Goal: Task Accomplishment & Management: Manage account settings

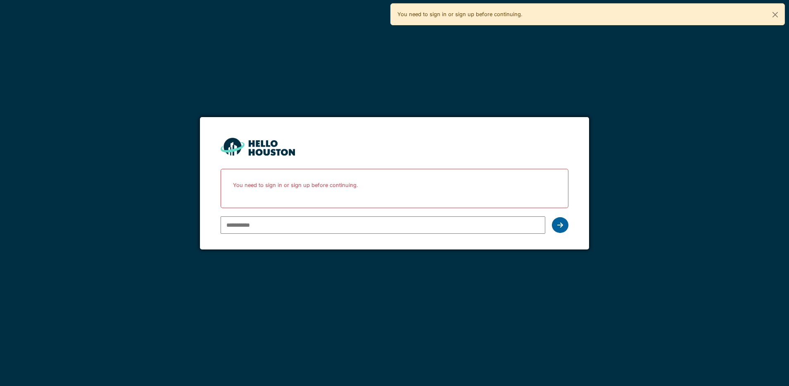
type input "**********"
click at [559, 227] on icon at bounding box center [560, 224] width 6 height 7
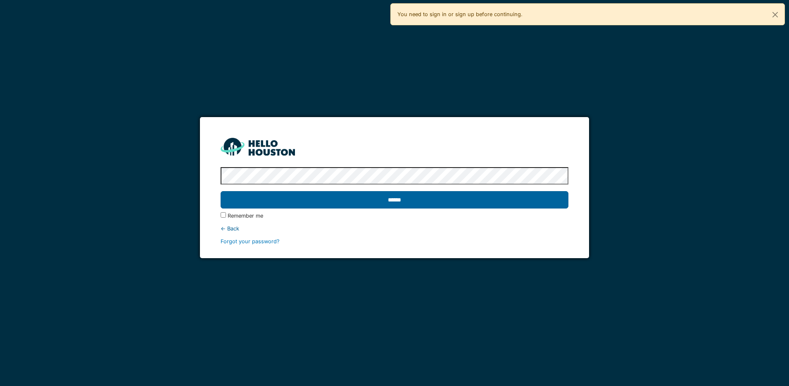
click at [433, 200] on input "******" at bounding box center [395, 199] width 348 height 17
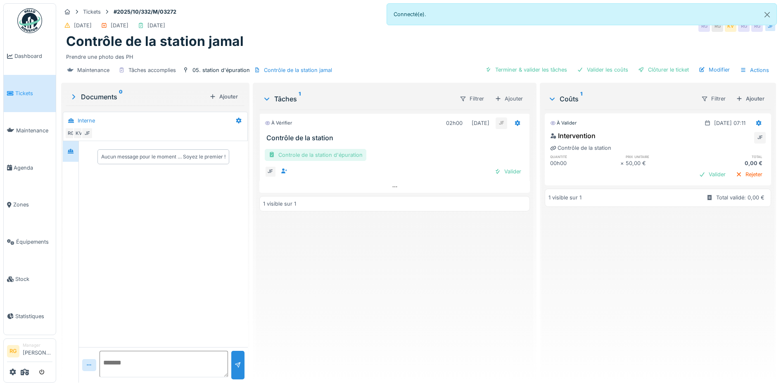
click at [339, 154] on div "Controle de la station d'épuration" at bounding box center [316, 155] width 102 height 12
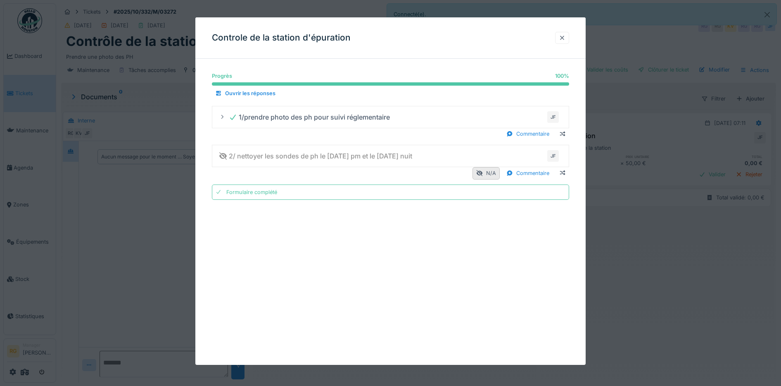
click at [569, 37] on div at bounding box center [562, 38] width 14 height 12
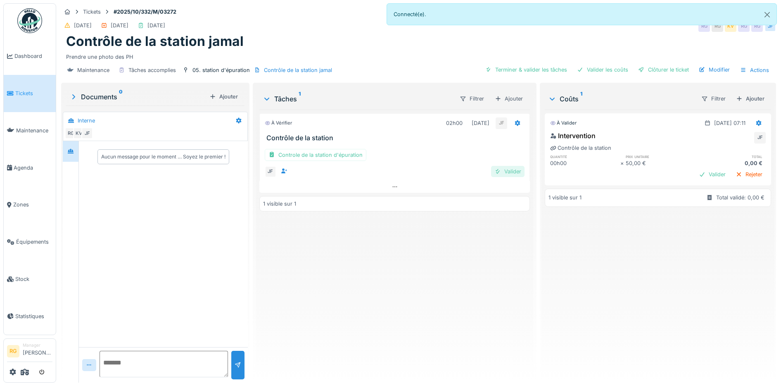
click at [507, 171] on div "Valider" at bounding box center [507, 171] width 33 height 11
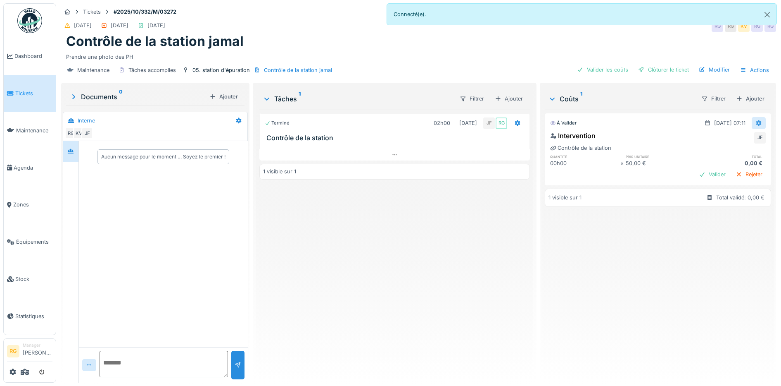
click at [757, 121] on icon at bounding box center [759, 123] width 5 height 6
click at [746, 139] on div "Modifier" at bounding box center [751, 141] width 40 height 12
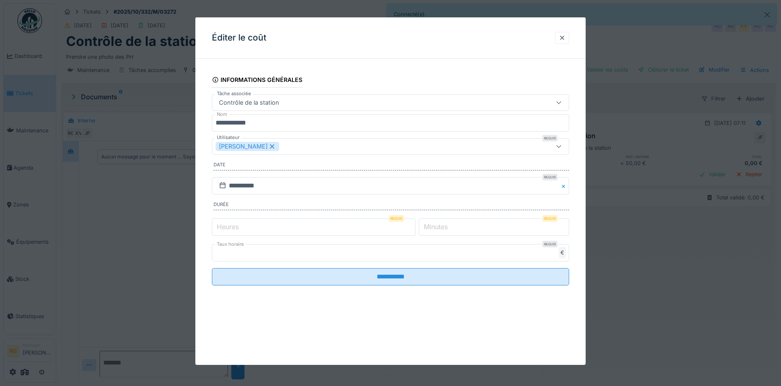
click at [221, 229] on label "Heures" at bounding box center [227, 226] width 25 height 10
click at [221, 229] on input "*" at bounding box center [314, 226] width 204 height 17
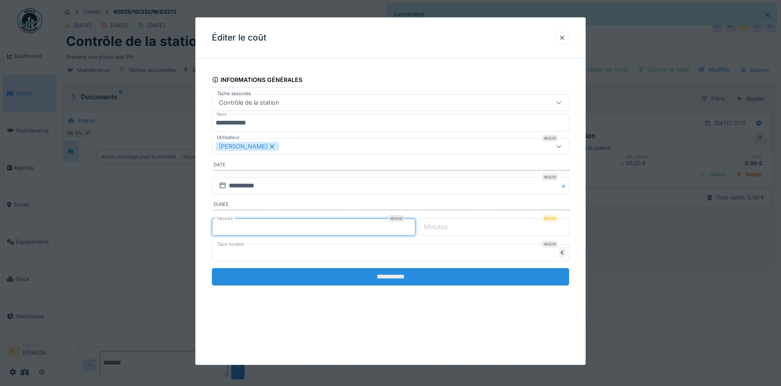
type input "*"
click at [417, 275] on input "**********" at bounding box center [391, 276] width 358 height 17
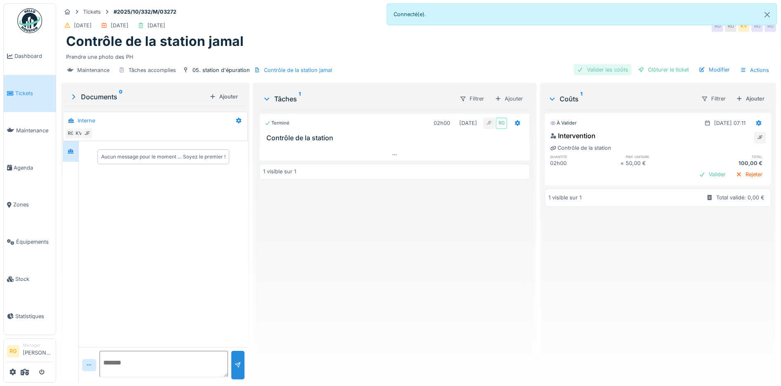
click at [608, 69] on div "Valider les coûts" at bounding box center [603, 69] width 58 height 11
click at [651, 69] on div "Clôturer le ticket" at bounding box center [663, 69] width 57 height 11
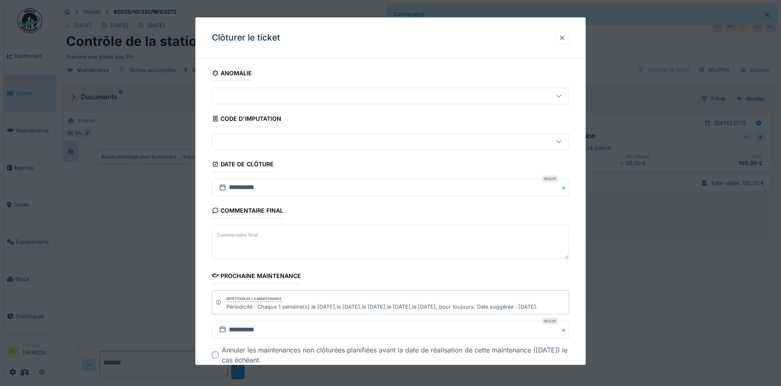
click at [298, 238] on textarea "Commentaire final" at bounding box center [391, 242] width 358 height 34
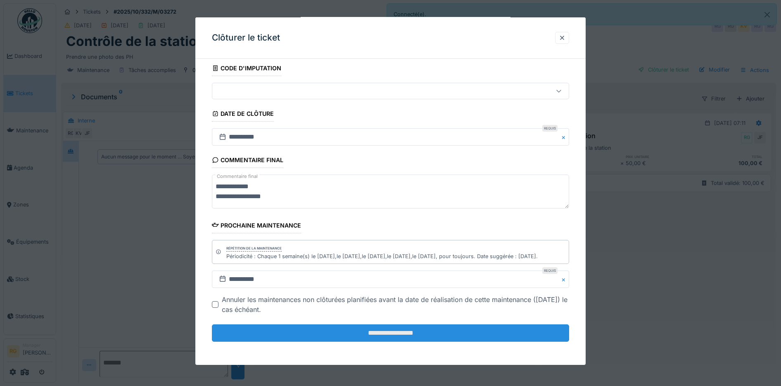
type textarea "**********"
click at [412, 333] on input "**********" at bounding box center [391, 332] width 358 height 17
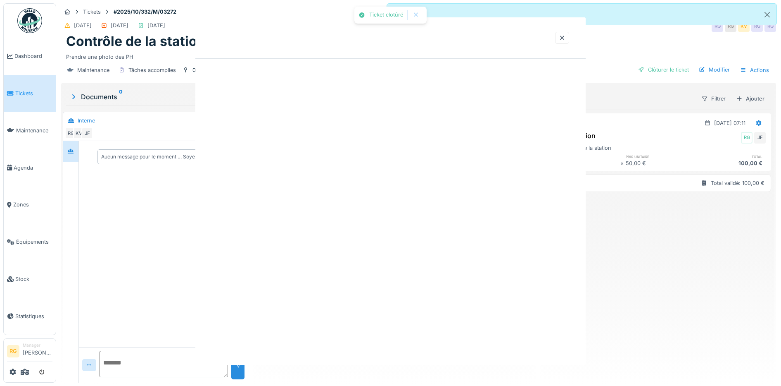
scroll to position [0, 0]
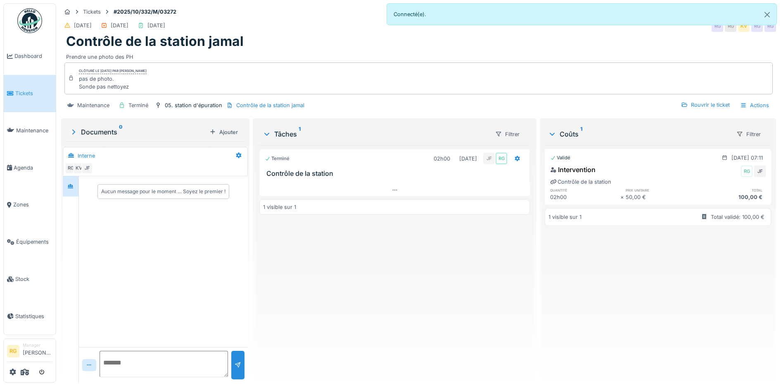
click at [23, 91] on span "Tickets" at bounding box center [33, 93] width 37 height 8
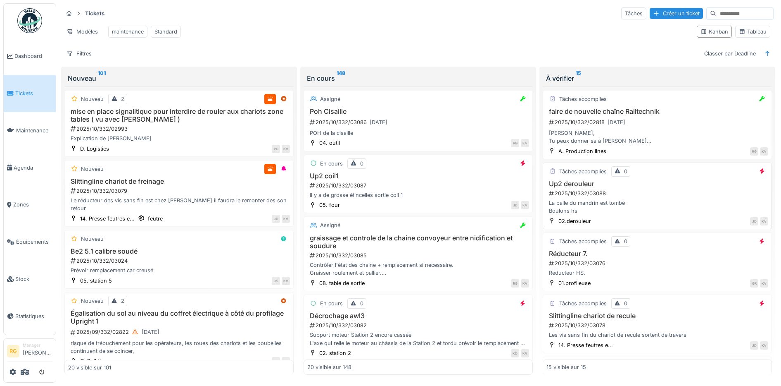
click at [640, 188] on h3 "Up2 derouleur" at bounding box center [658, 184] width 222 height 8
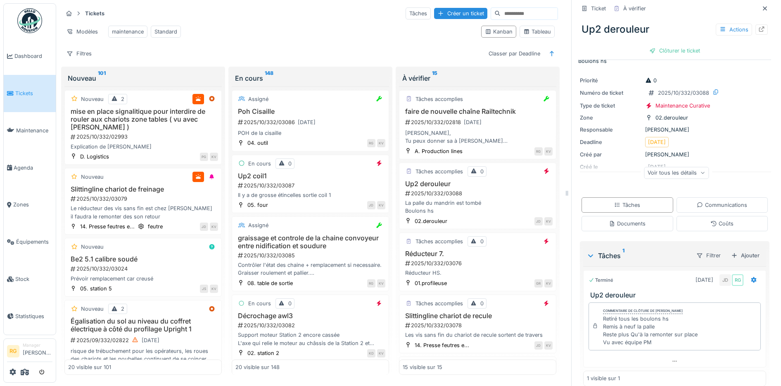
scroll to position [32, 0]
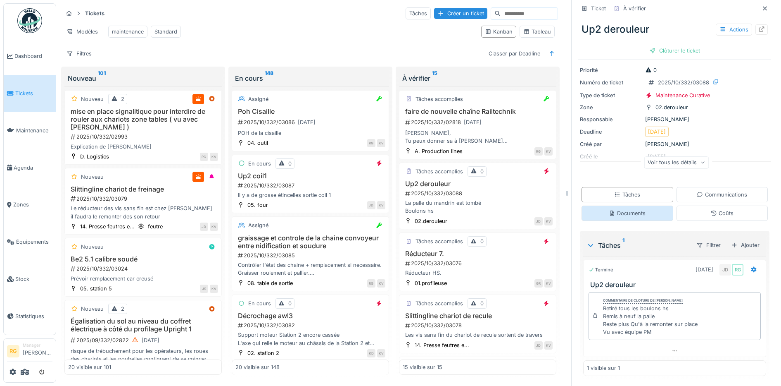
click at [624, 215] on div "Documents" at bounding box center [627, 213] width 37 height 8
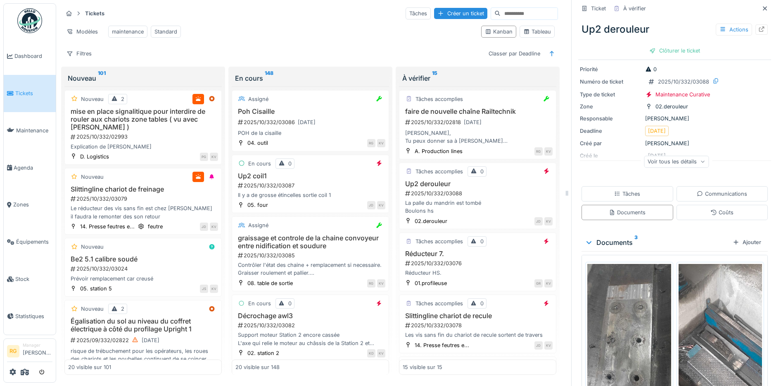
scroll to position [0, 0]
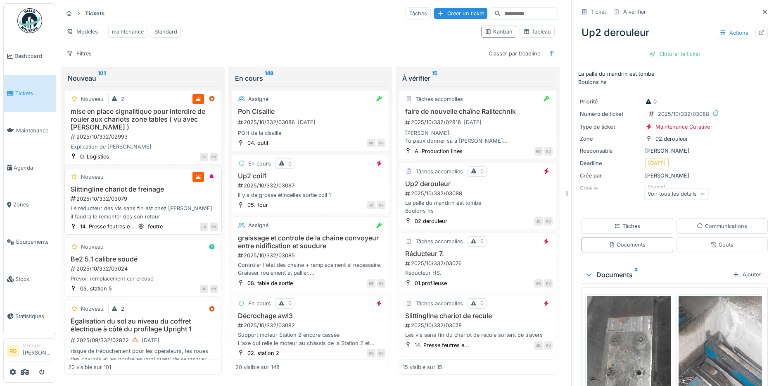
click at [153, 200] on div "2025/10/332/03079" at bounding box center [144, 199] width 148 height 8
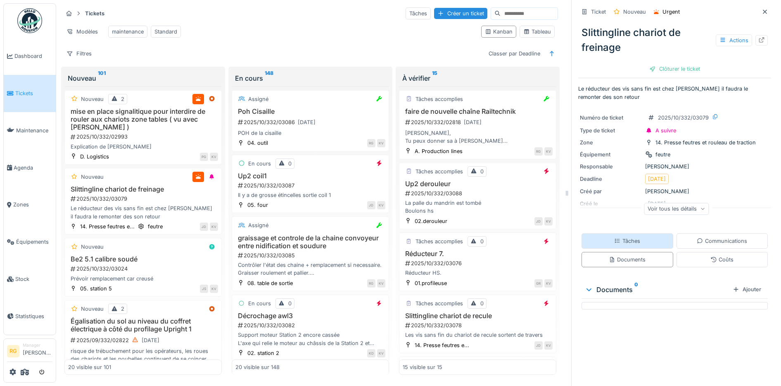
click at [629, 237] on div "Tâches" at bounding box center [627, 241] width 26 height 8
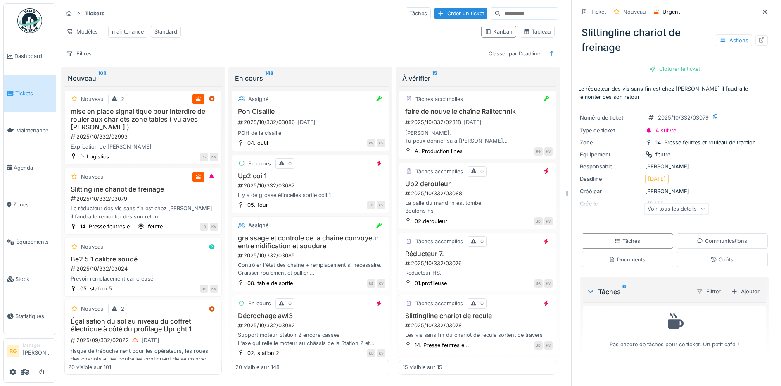
click at [700, 207] on icon at bounding box center [702, 209] width 5 height 4
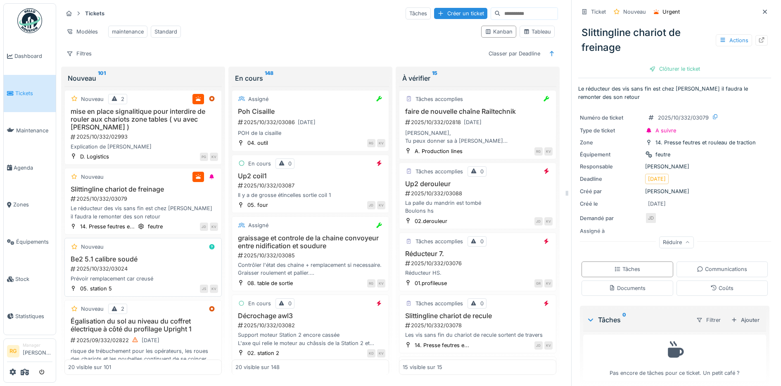
click at [155, 267] on div "2025/10/332/03024" at bounding box center [144, 268] width 148 height 8
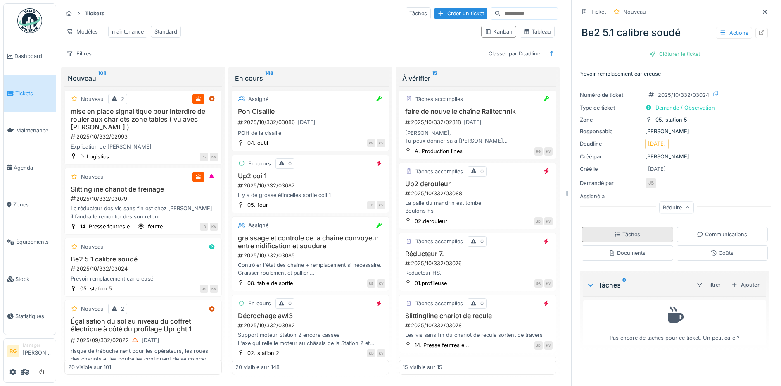
click at [640, 226] on div "Tâches" at bounding box center [628, 233] width 92 height 15
click at [733, 279] on div "Ajouter" at bounding box center [745, 284] width 35 height 11
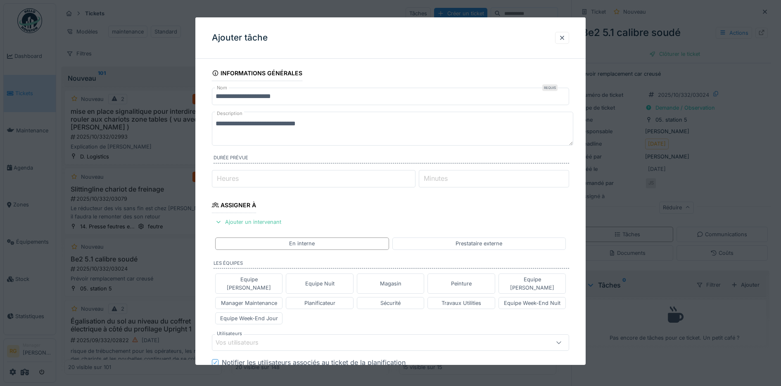
click at [334, 122] on textarea "**********" at bounding box center [393, 129] width 362 height 34
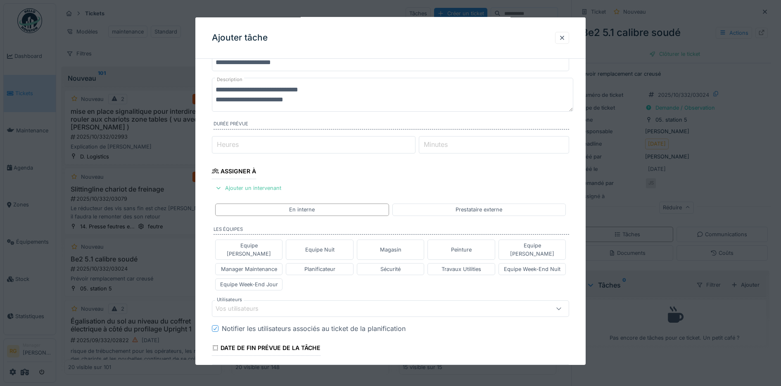
scroll to position [52, 0]
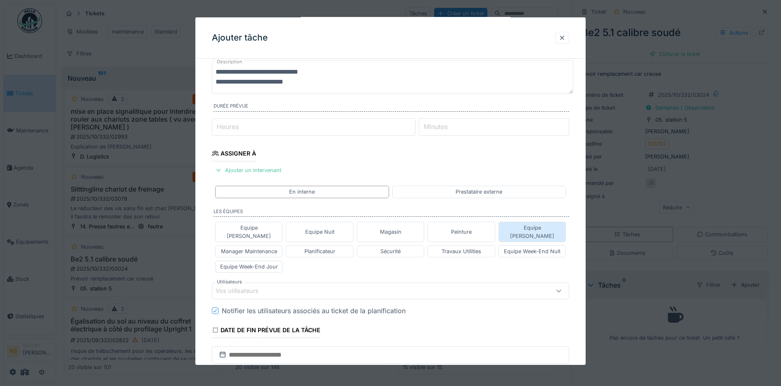
type textarea "**********"
click at [526, 229] on div "Equipe Jean-Claude" at bounding box center [532, 232] width 60 height 16
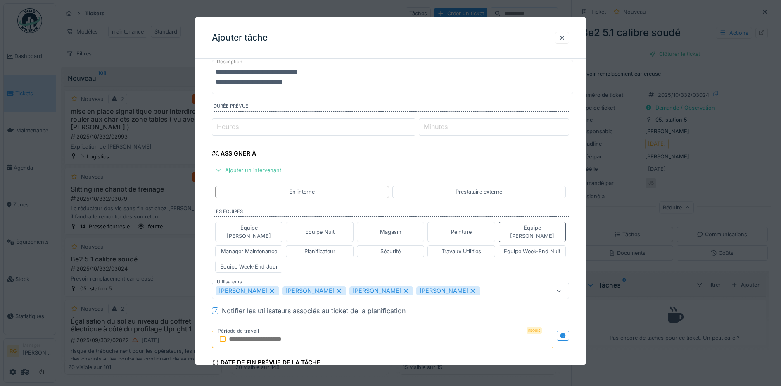
click at [276, 288] on icon at bounding box center [272, 291] width 7 height 6
click at [269, 288] on icon at bounding box center [272, 291] width 7 height 6
click at [271, 286] on div "Gilles Rommelaere" at bounding box center [248, 290] width 64 height 9
type input "****"
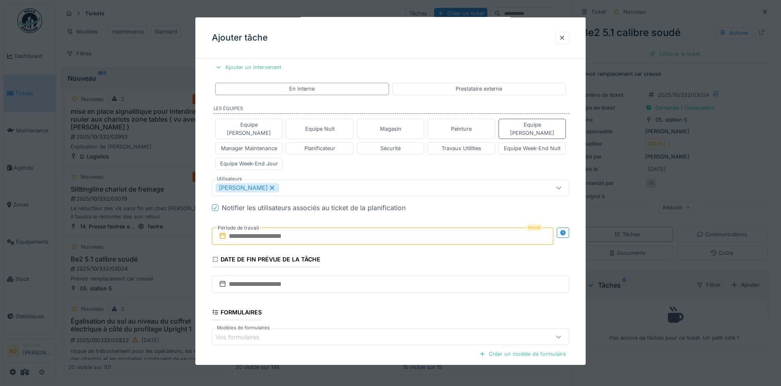
scroll to position [155, 0]
click at [245, 228] on input "text" at bounding box center [383, 235] width 342 height 17
click at [412, 252] on h2 "octobre 2025" at bounding box center [384, 255] width 99 height 7
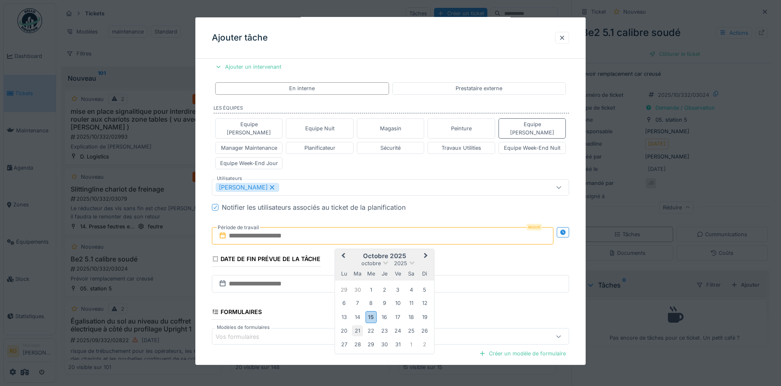
click at [357, 325] on div "21" at bounding box center [357, 330] width 11 height 11
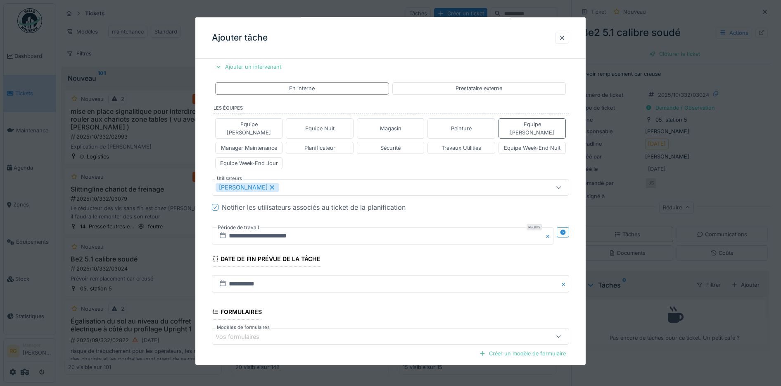
scroll to position [231, 0]
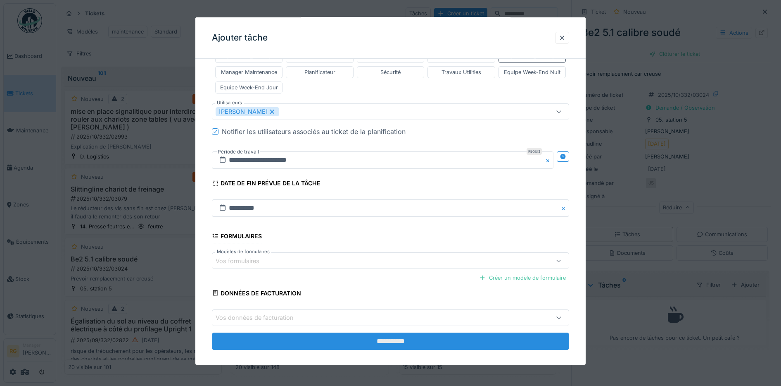
click at [385, 332] on input "**********" at bounding box center [391, 340] width 358 height 17
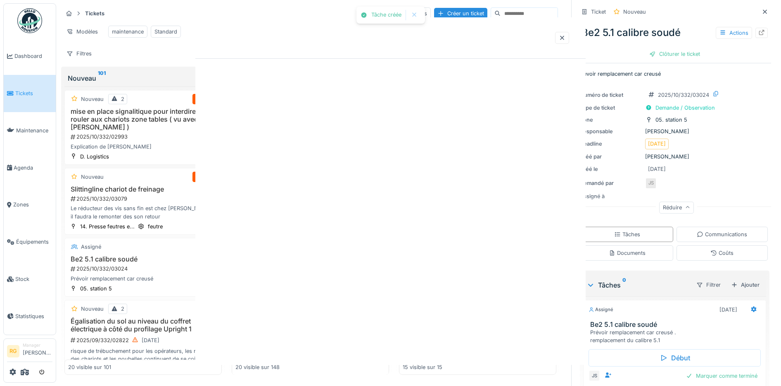
scroll to position [0, 0]
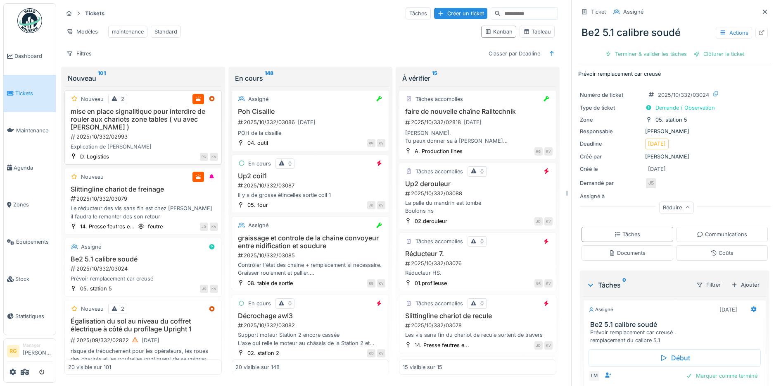
click at [145, 128] on h3 "mise en place signalitique pour interdire de rouler aux chariots zone tables ( …" at bounding box center [143, 119] width 150 height 24
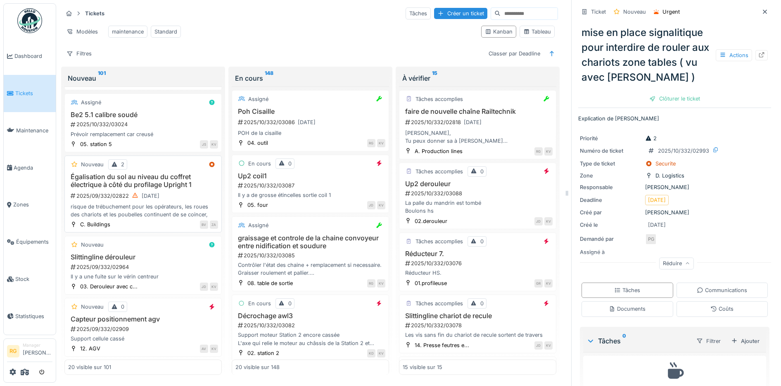
scroll to position [155, 0]
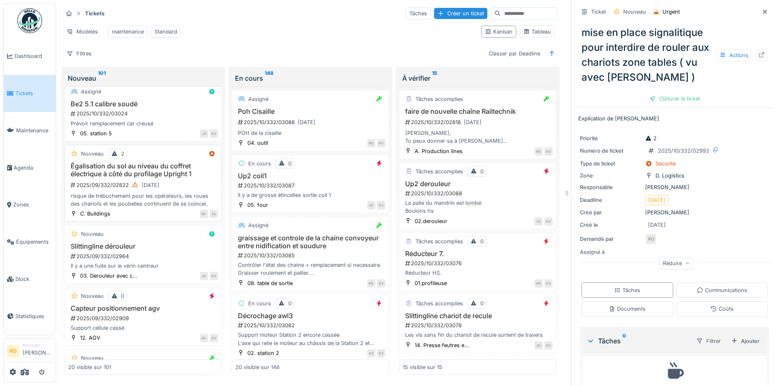
click at [181, 180] on div "2025/09/332/02822 30/09/2025" at bounding box center [144, 185] width 148 height 10
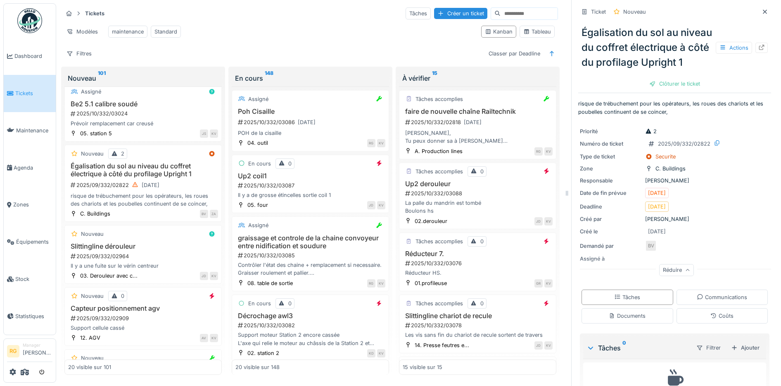
scroll to position [50, 0]
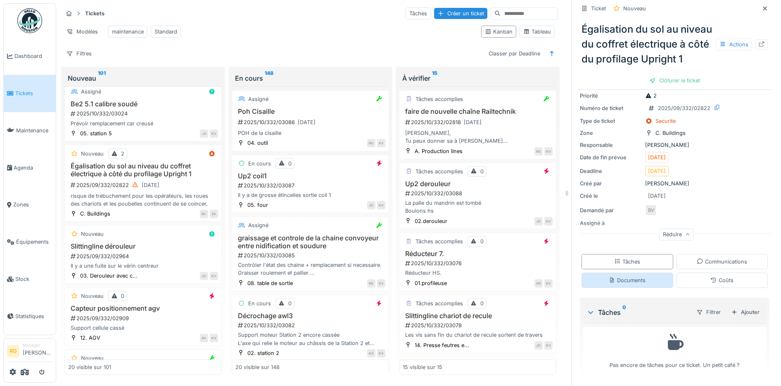
click at [618, 276] on div "Documents" at bounding box center [627, 280] width 37 height 8
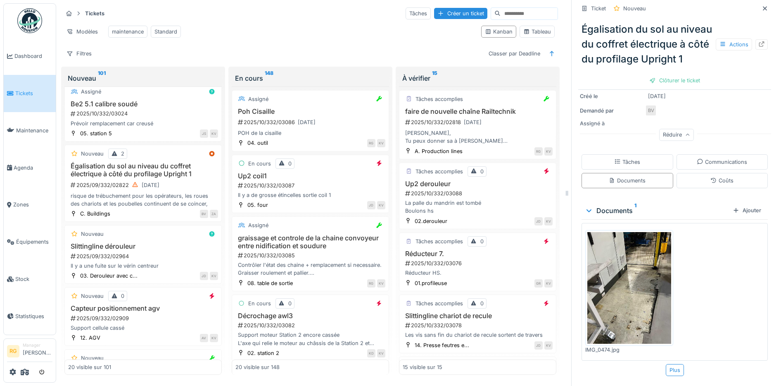
scroll to position [145, 0]
click at [617, 159] on div "Tâches" at bounding box center [627, 162] width 26 height 8
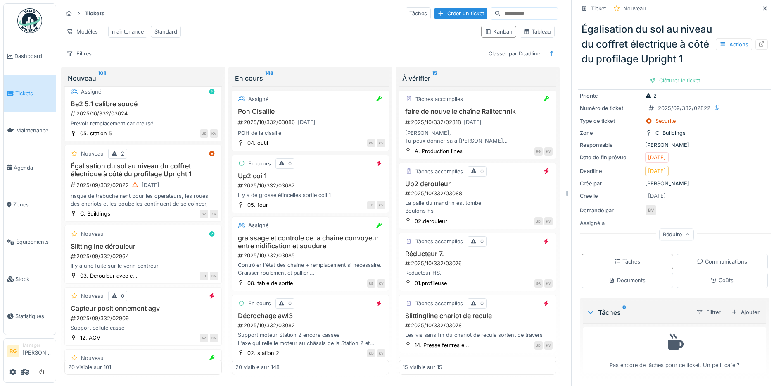
scroll to position [0, 0]
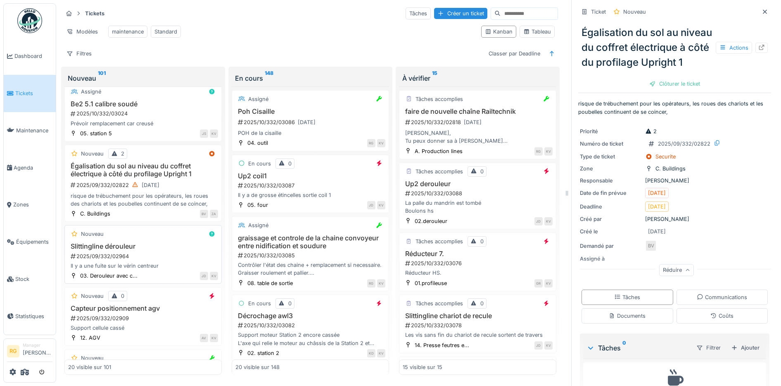
click at [165, 252] on div "2025/09/332/02964" at bounding box center [144, 256] width 148 height 8
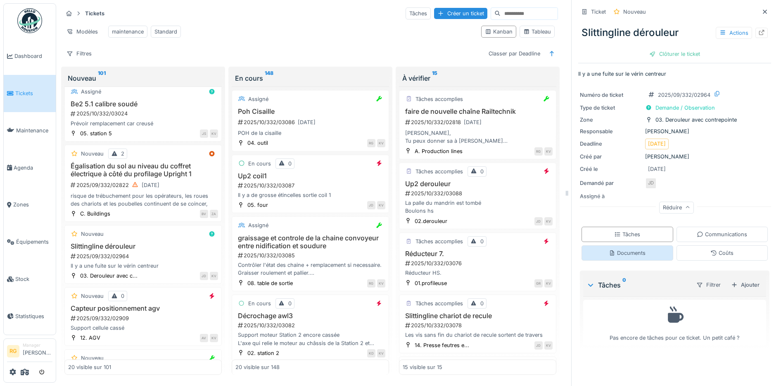
click at [621, 249] on div "Documents" at bounding box center [627, 253] width 37 height 8
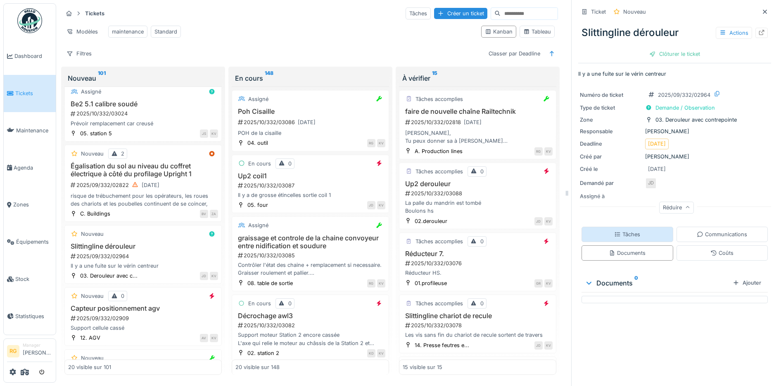
click at [622, 230] on div "Tâches" at bounding box center [627, 234] width 26 height 8
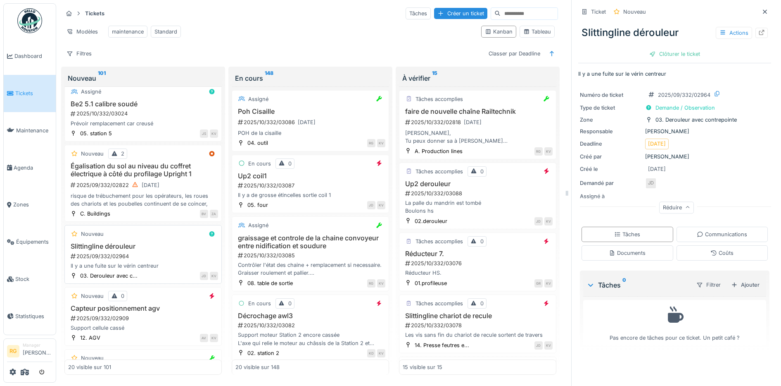
scroll to position [207, 0]
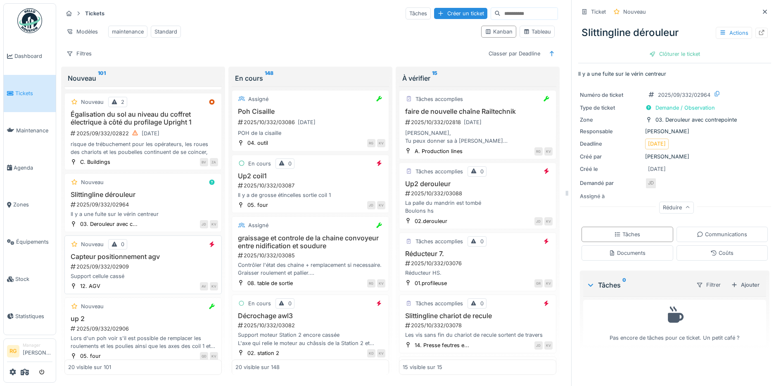
click at [146, 272] on div "Support cellule cassé" at bounding box center [143, 276] width 150 height 8
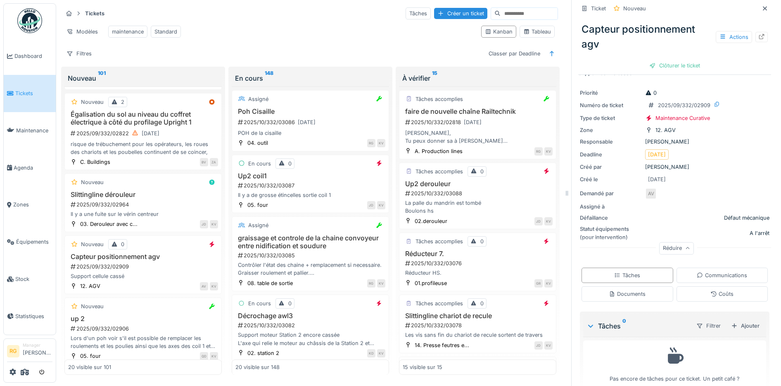
scroll to position [29, 0]
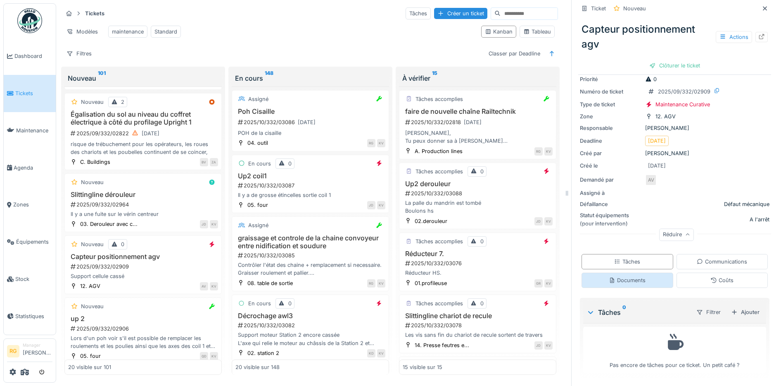
click at [624, 283] on div "Documents" at bounding box center [627, 280] width 37 height 8
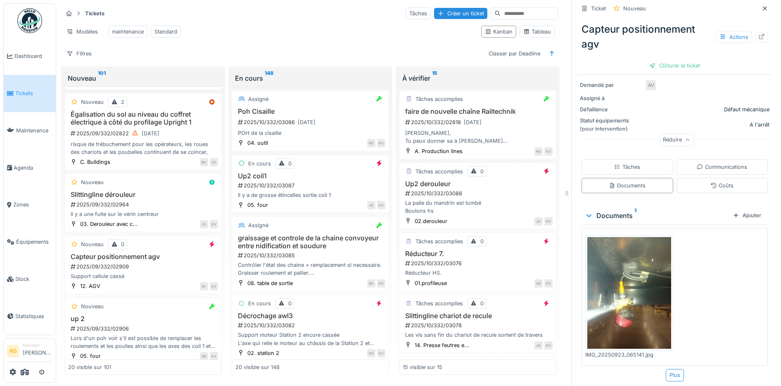
scroll to position [21, 0]
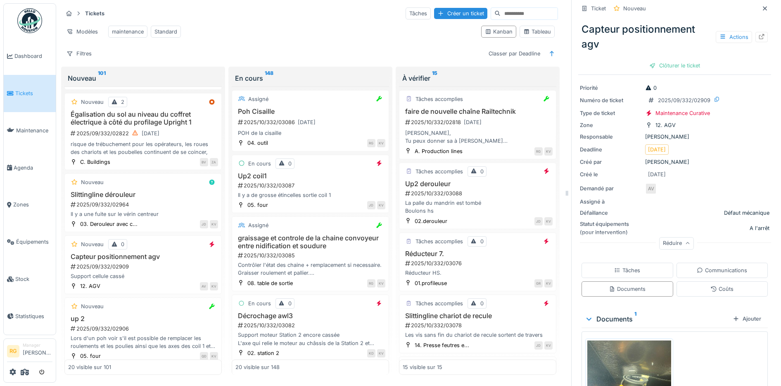
click at [628, 266] on div "Tâches" at bounding box center [627, 270] width 26 height 8
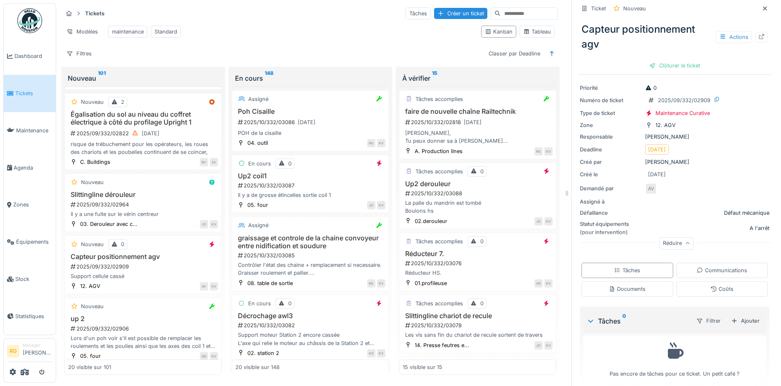
scroll to position [29, 0]
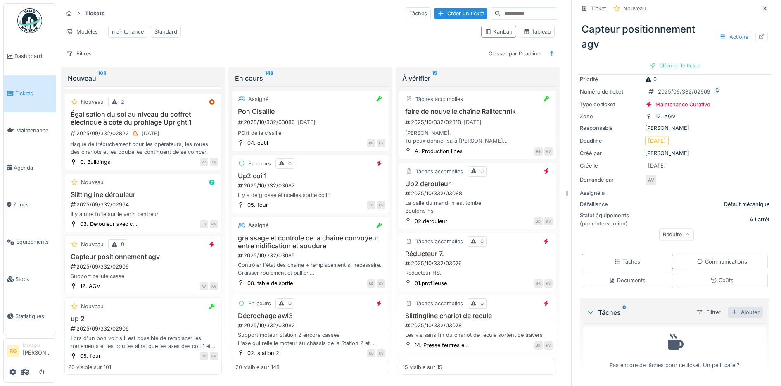
click at [735, 306] on div "Ajouter" at bounding box center [745, 311] width 35 height 11
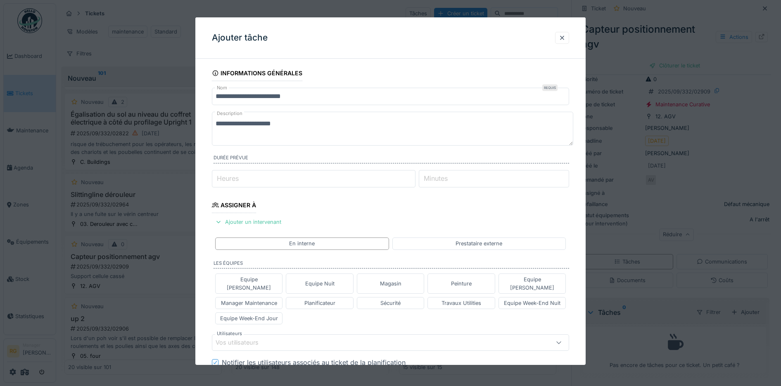
click at [292, 123] on textarea "**********" at bounding box center [393, 129] width 362 height 34
type textarea "**********"
click at [255, 277] on div "Equipe Anthony" at bounding box center [249, 283] width 60 height 16
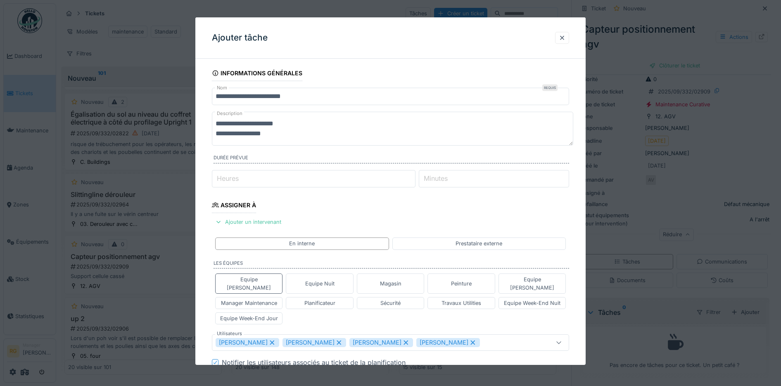
click at [255, 338] on div "Anthony Vanroose" at bounding box center [248, 342] width 64 height 9
type input "**********"
click at [252, 281] on div "Equipe Anthony" at bounding box center [249, 283] width 60 height 16
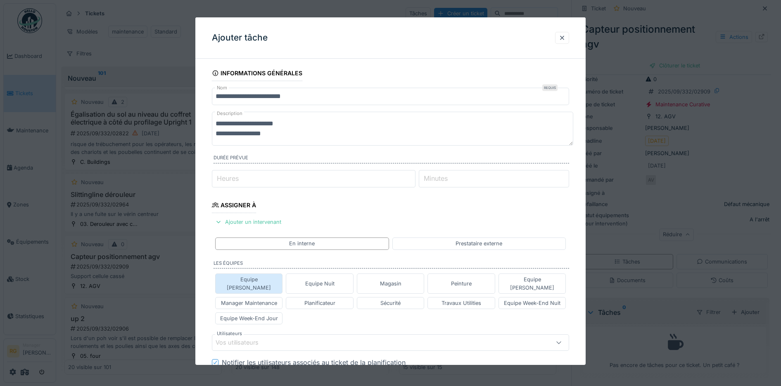
click at [251, 280] on div "Equipe Anthony" at bounding box center [249, 283] width 60 height 16
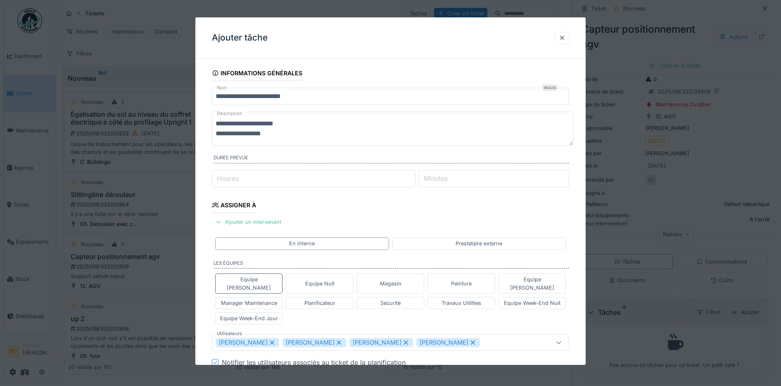
drag, startPoint x: 334, startPoint y: 336, endPoint x: 343, endPoint y: 337, distance: 9.5
click at [336, 338] on div "Ludovic Vande velde" at bounding box center [315, 342] width 64 height 9
drag, startPoint x: 327, startPoint y: 334, endPoint x: 343, endPoint y: 333, distance: 15.4
click at [328, 338] on div "Kenny De sousa" at bounding box center [315, 342] width 64 height 9
drag, startPoint x: 328, startPoint y: 334, endPoint x: 327, endPoint y: 312, distance: 21.5
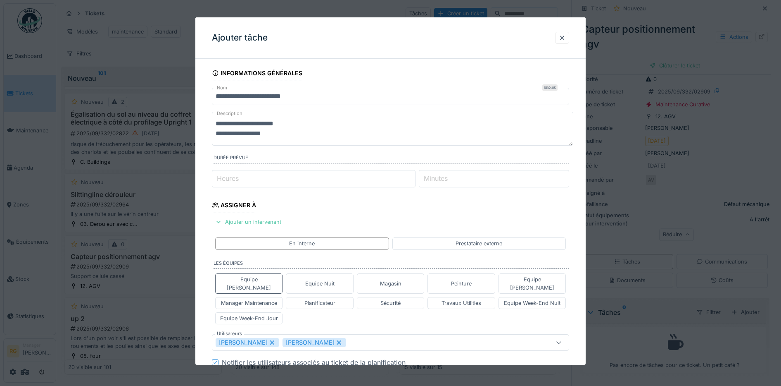
click at [328, 338] on div "Pascal Ferraille" at bounding box center [315, 342] width 64 height 9
type input "****"
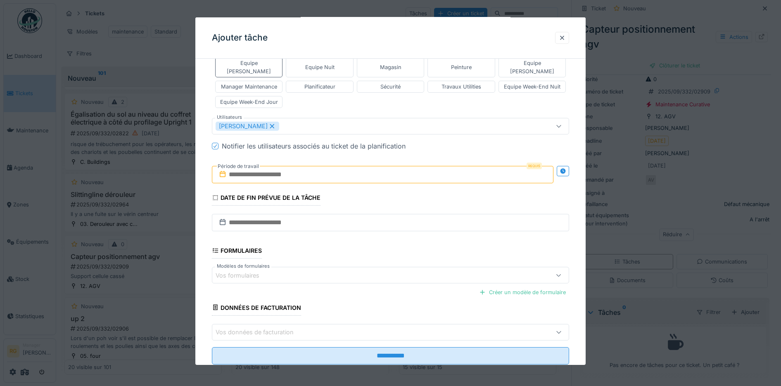
scroll to position [231, 0]
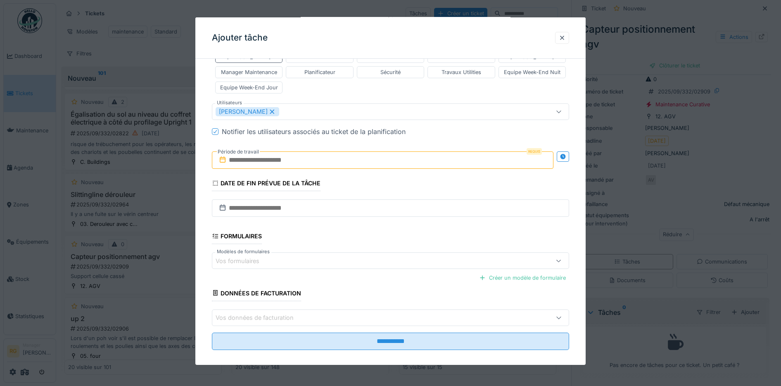
click at [257, 151] on input "text" at bounding box center [383, 159] width 342 height 17
click at [415, 173] on div "octobre 2025 octobre 2025 lu ma me je ve sa di" at bounding box center [384, 188] width 99 height 31
click at [371, 235] on div "15" at bounding box center [371, 241] width 11 height 12
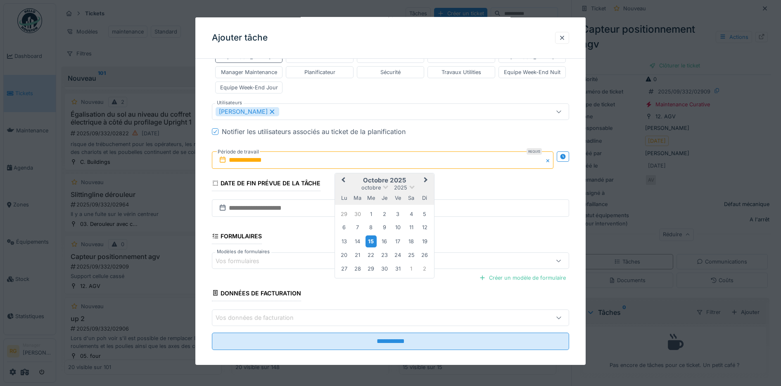
click at [371, 235] on div "15" at bounding box center [371, 241] width 11 height 12
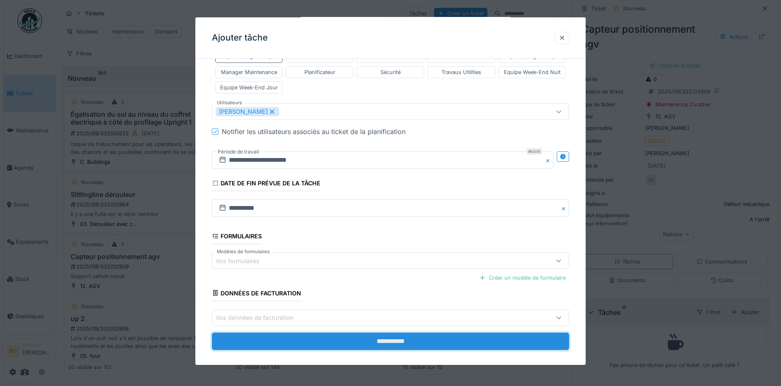
click at [382, 332] on input "**********" at bounding box center [391, 340] width 358 height 17
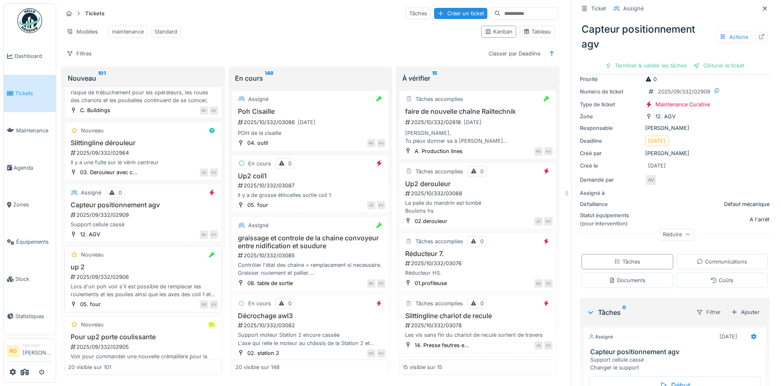
scroll to position [362, 0]
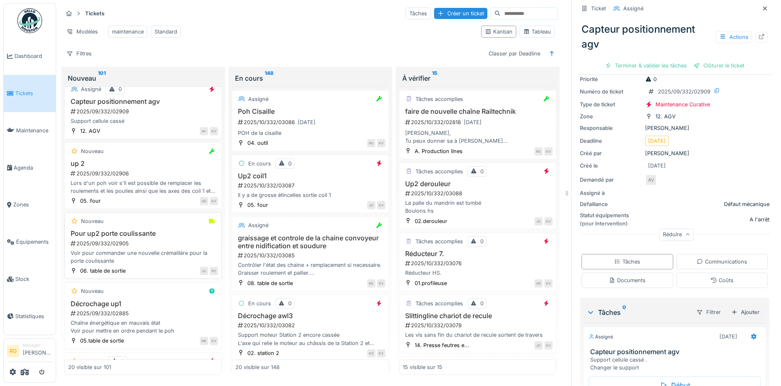
click at [150, 241] on div "2025/09/332/02905" at bounding box center [144, 243] width 148 height 8
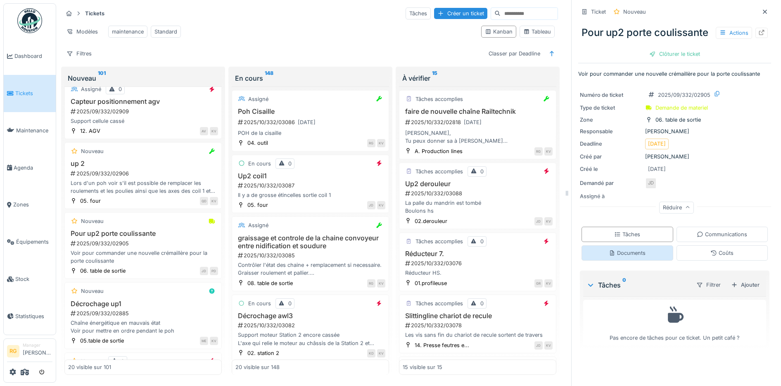
click at [617, 257] on div "Documents" at bounding box center [627, 253] width 37 height 8
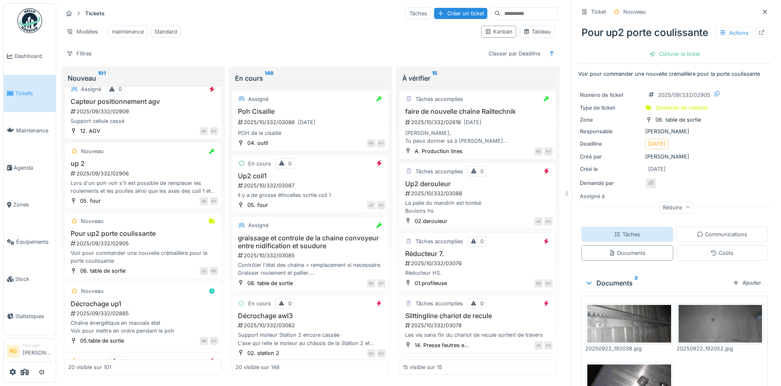
click at [617, 238] on div "Tâches" at bounding box center [627, 234] width 26 height 8
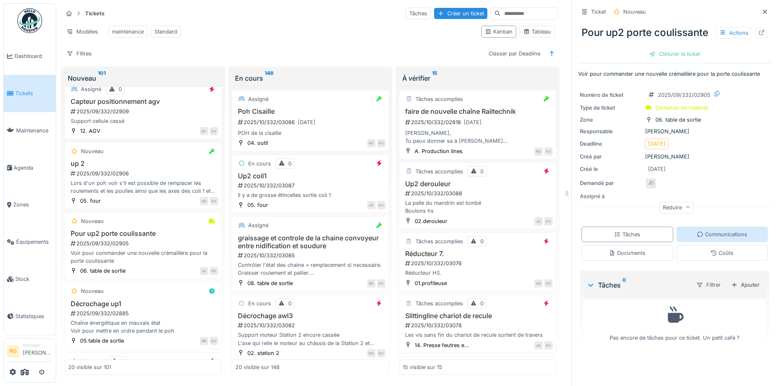
click at [722, 238] on div "Communications" at bounding box center [722, 234] width 50 height 8
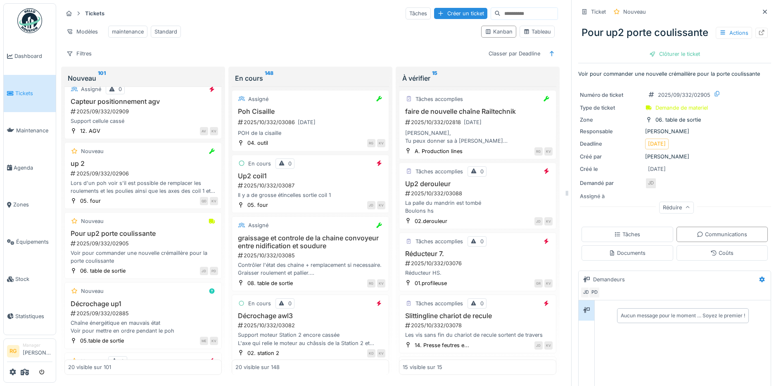
scroll to position [103, 0]
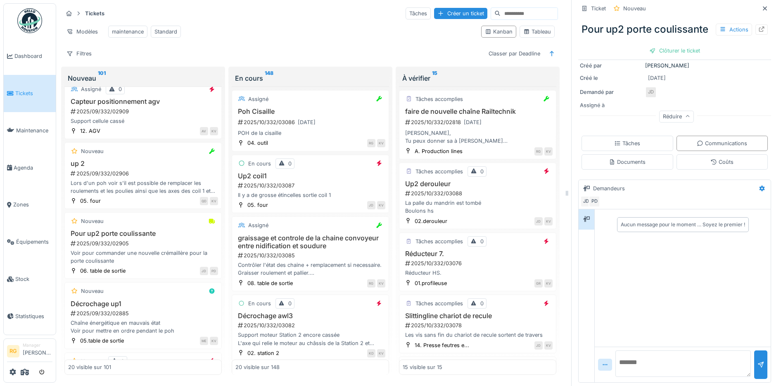
click at [627, 357] on textarea at bounding box center [684, 363] width 136 height 26
type textarea "**********"
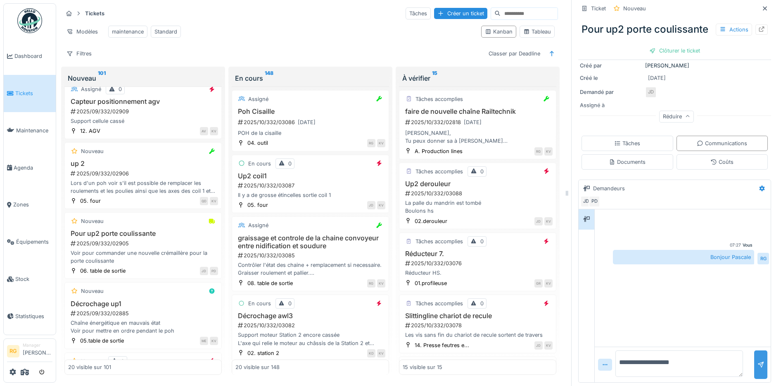
type textarea "**********"
drag, startPoint x: 748, startPoint y: 363, endPoint x: 743, endPoint y: 359, distance: 6.5
click at [755, 363] on div at bounding box center [761, 364] width 13 height 29
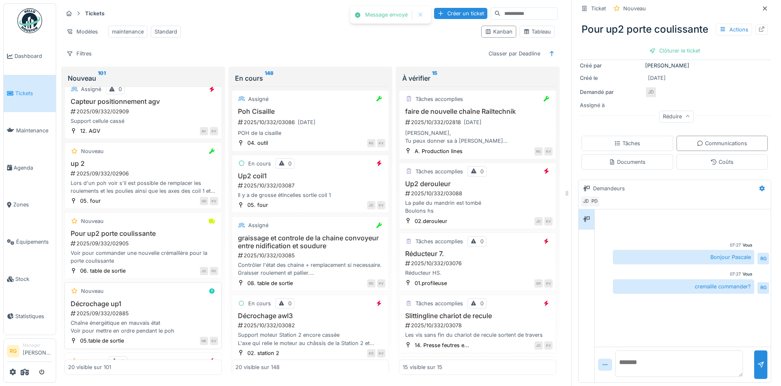
click at [163, 303] on h3 "Décrochage up1" at bounding box center [143, 304] width 150 height 8
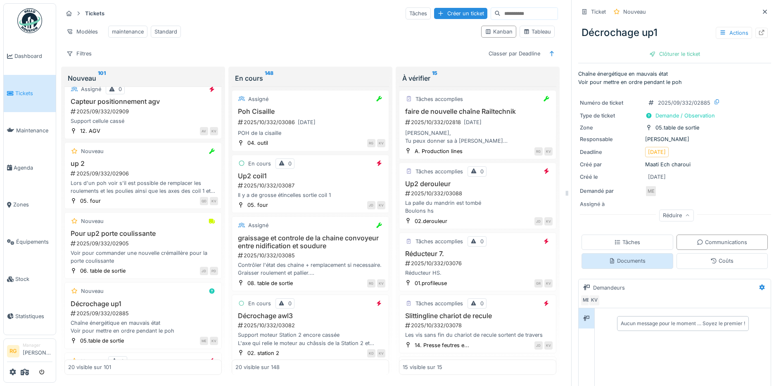
click at [621, 257] on div "Documents" at bounding box center [627, 261] width 37 height 8
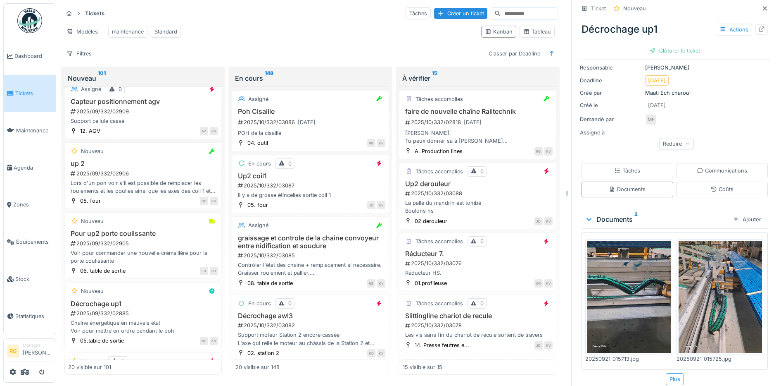
scroll to position [75, 0]
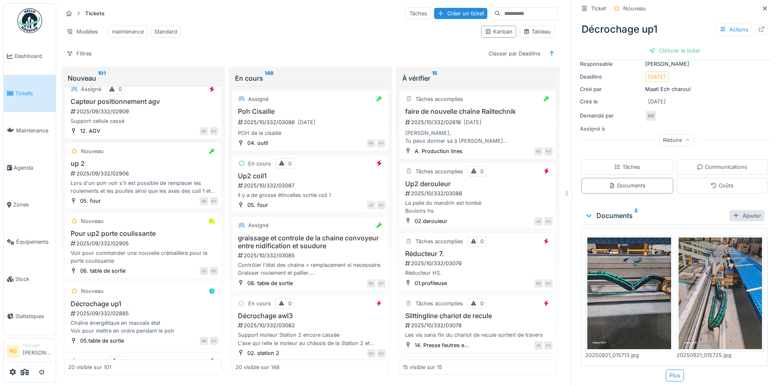
click at [737, 210] on div "Ajouter" at bounding box center [747, 215] width 35 height 11
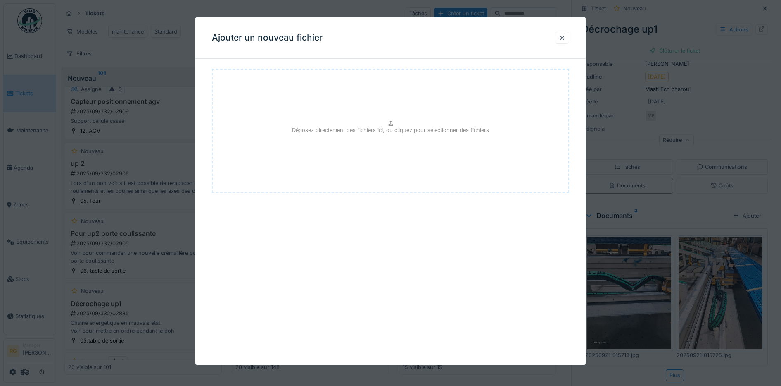
click at [392, 136] on div "Déposez directement des fichiers ici, ou cliquez pour sélectionner des fichiers" at bounding box center [391, 131] width 358 height 124
type input "**********"
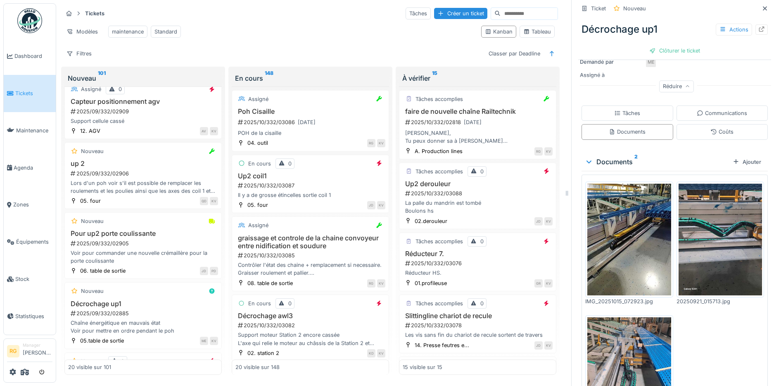
scroll to position [0, 0]
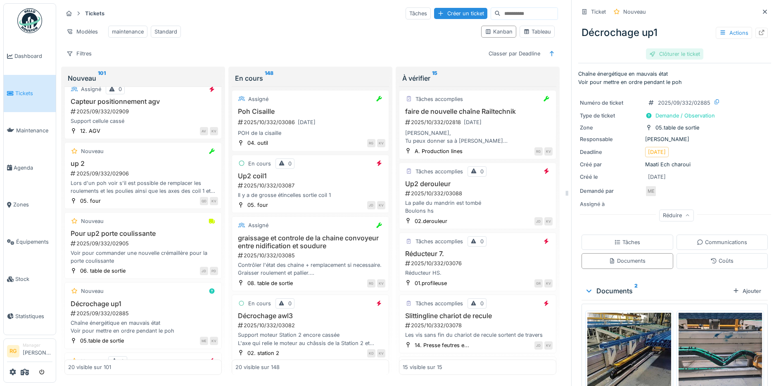
click at [664, 48] on div "Clôturer le ticket" at bounding box center [674, 53] width 57 height 11
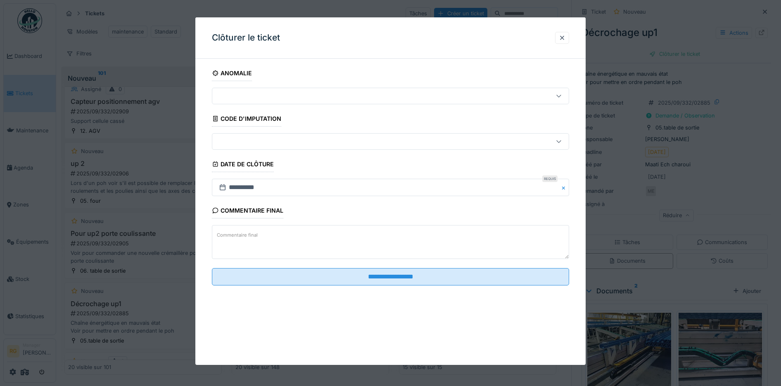
click at [272, 231] on textarea "Commentaire final" at bounding box center [391, 242] width 358 height 34
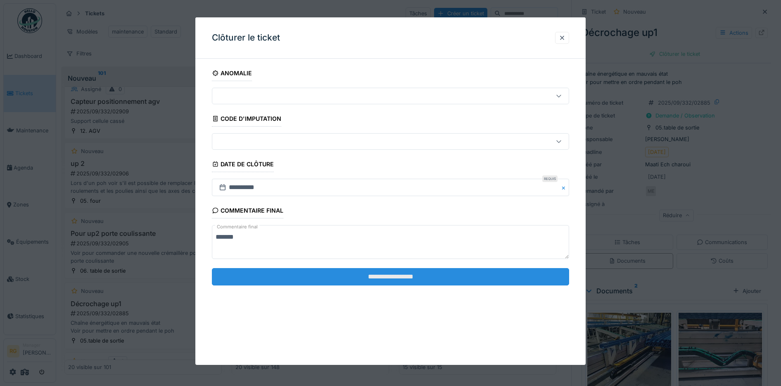
type textarea "*******"
click at [404, 277] on input "**********" at bounding box center [391, 276] width 358 height 17
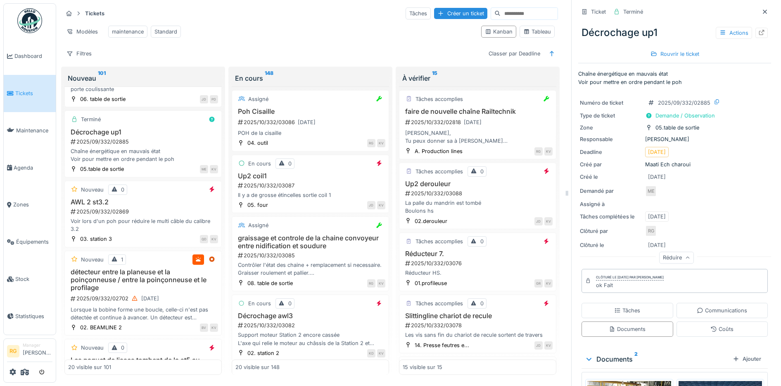
scroll to position [568, 0]
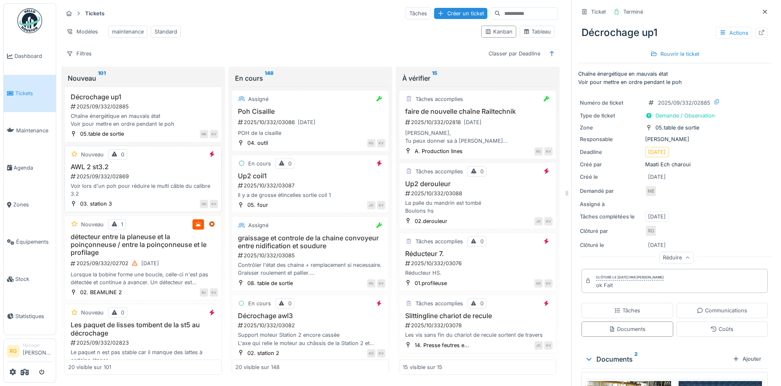
click at [150, 174] on div "2025/09/332/02869" at bounding box center [144, 176] width 148 height 8
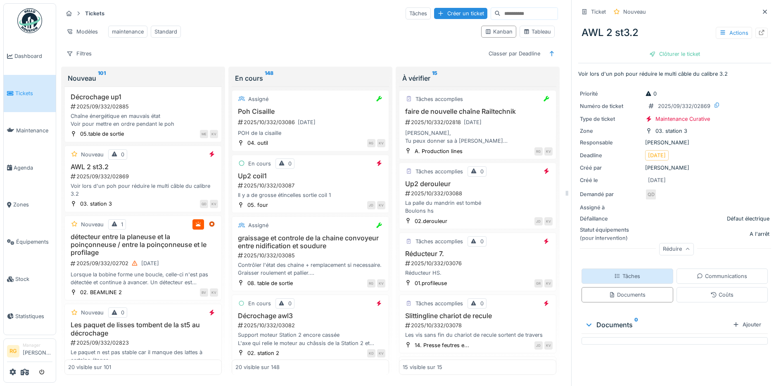
click at [620, 272] on div "Tâches" at bounding box center [627, 276] width 26 height 8
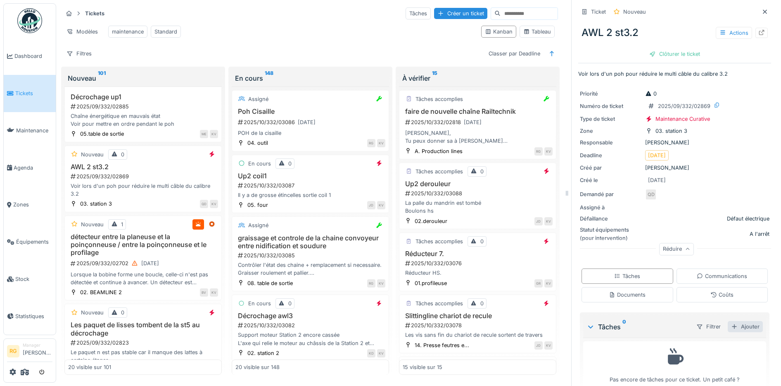
click at [741, 321] on div "Ajouter" at bounding box center [745, 326] width 35 height 11
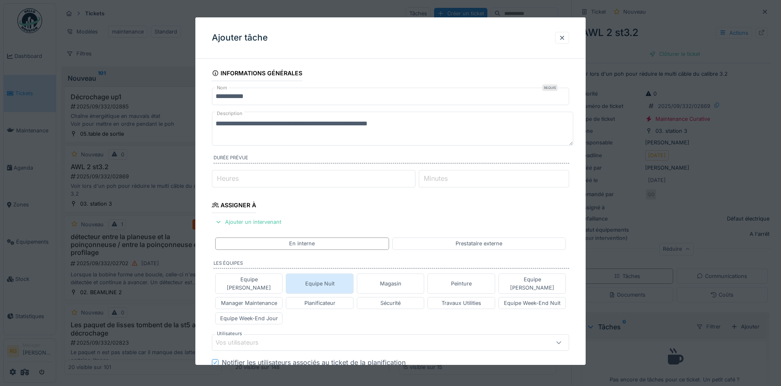
click at [323, 279] on div "Equipe Nuit" at bounding box center [319, 283] width 29 height 8
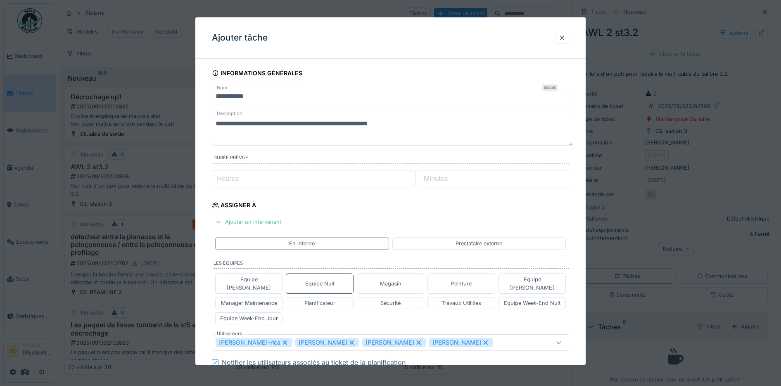
click at [281, 339] on icon at bounding box center [284, 342] width 7 height 6
click at [336, 339] on icon at bounding box center [339, 342] width 7 height 6
type input "****"
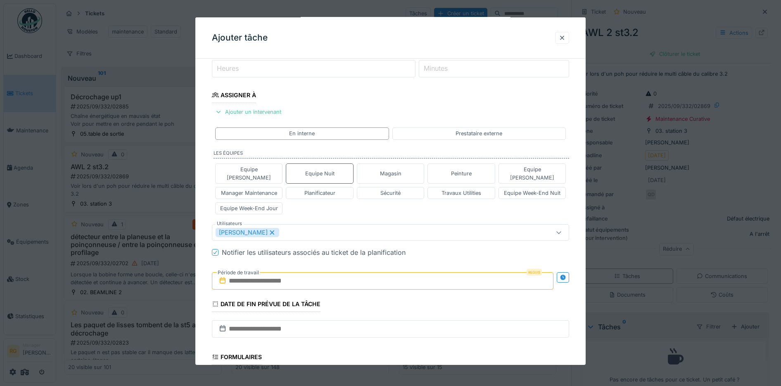
scroll to position [155, 0]
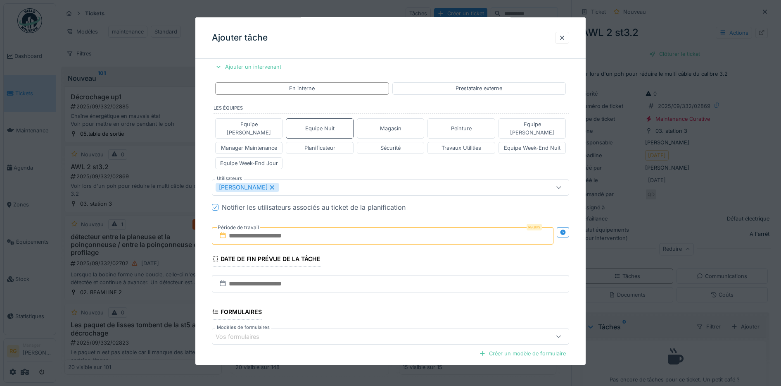
click at [245, 227] on input "text" at bounding box center [383, 235] width 342 height 17
click at [416, 249] on div "octobre 2025 octobre 2025 lu ma me je ve sa di" at bounding box center [384, 264] width 99 height 31
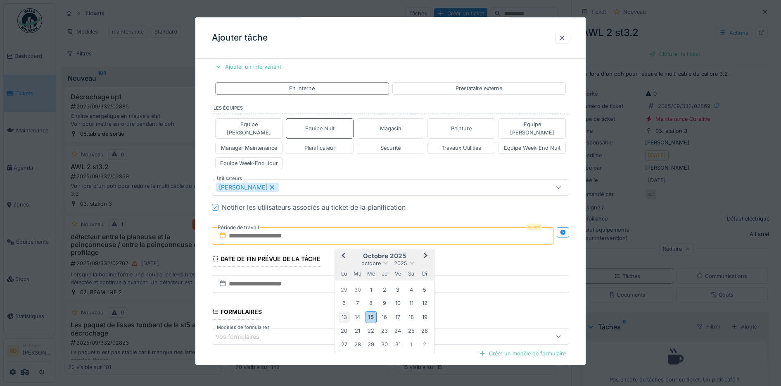
click at [348, 311] on div "13" at bounding box center [344, 316] width 11 height 11
click at [356, 311] on div "14" at bounding box center [357, 316] width 11 height 11
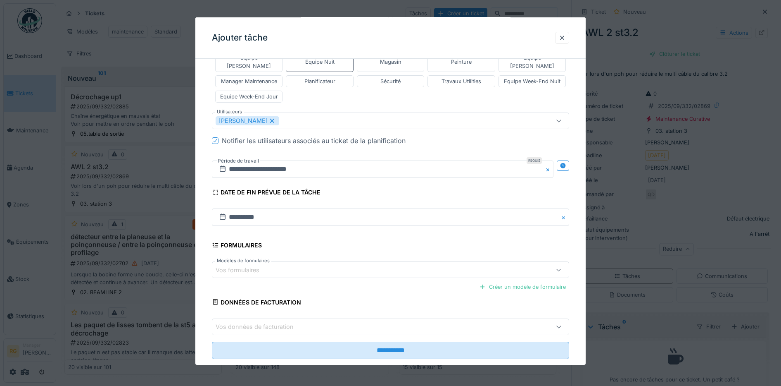
scroll to position [231, 0]
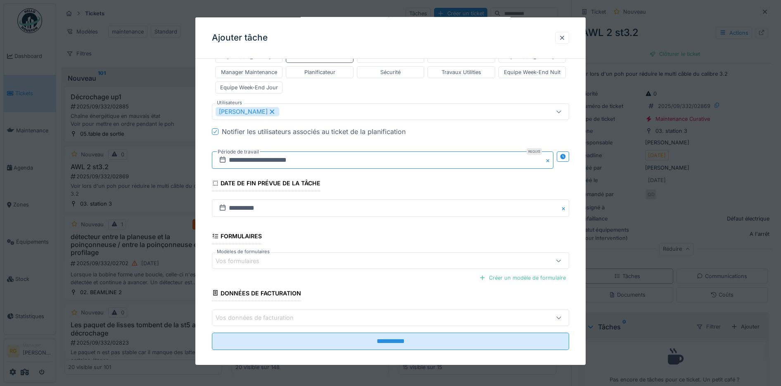
click at [251, 154] on input "**********" at bounding box center [383, 159] width 342 height 17
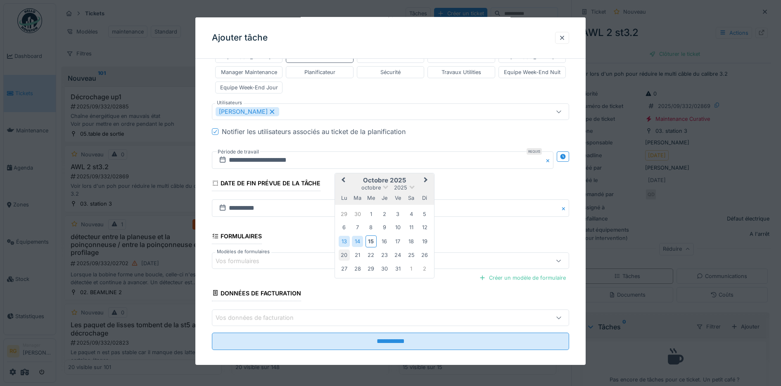
click at [347, 249] on div "20" at bounding box center [344, 254] width 11 height 11
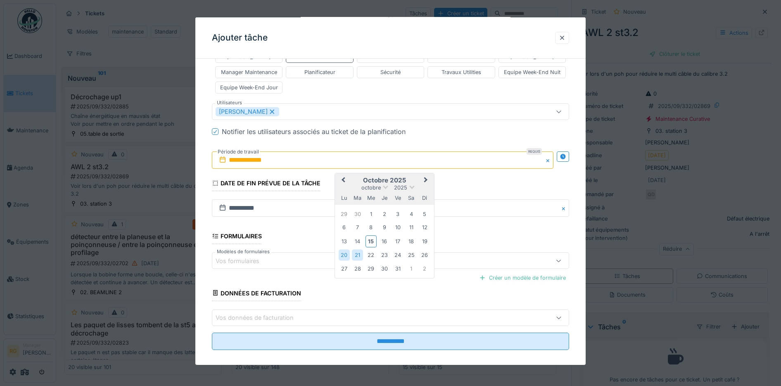
click at [358, 249] on div "21" at bounding box center [357, 254] width 11 height 11
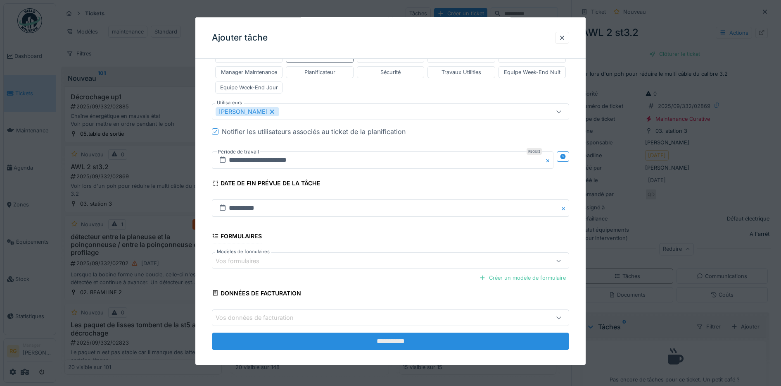
click at [395, 333] on input "**********" at bounding box center [391, 340] width 358 height 17
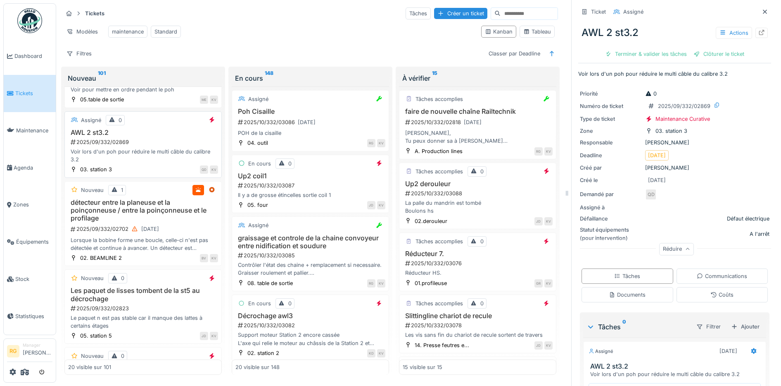
scroll to position [620, 0]
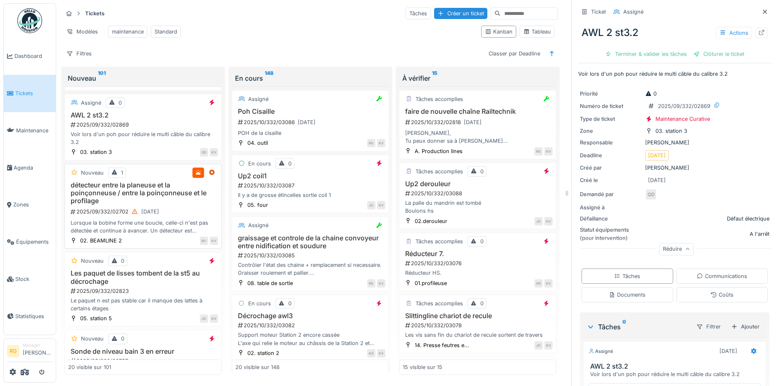
click at [185, 202] on h3 "détecteur entre la planeuse et la poinçonneuse / entre la poinçonneuse et le pr…" at bounding box center [143, 193] width 150 height 24
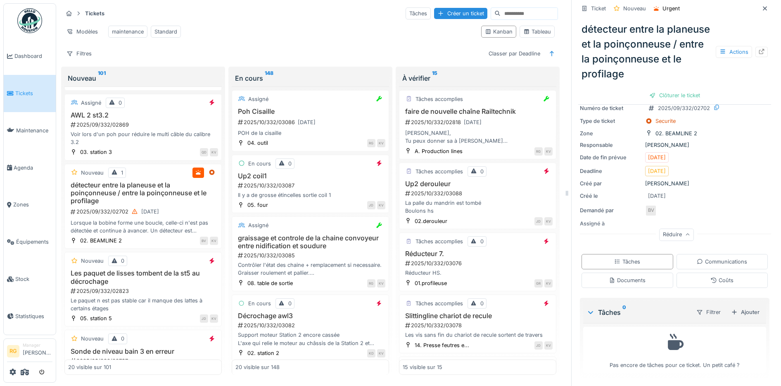
scroll to position [73, 0]
click at [632, 276] on div "Documents" at bounding box center [627, 280] width 37 height 8
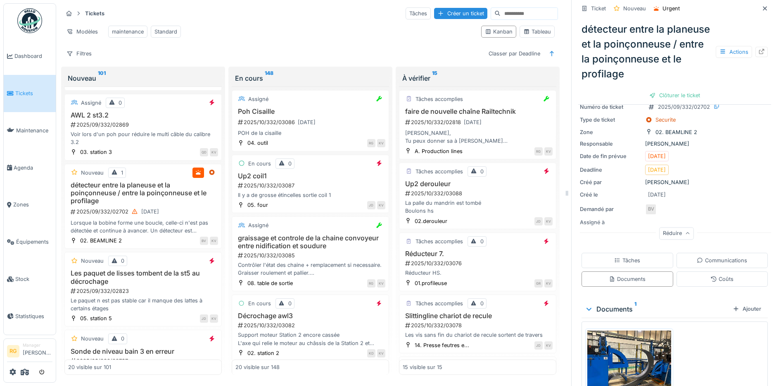
scroll to position [0, 0]
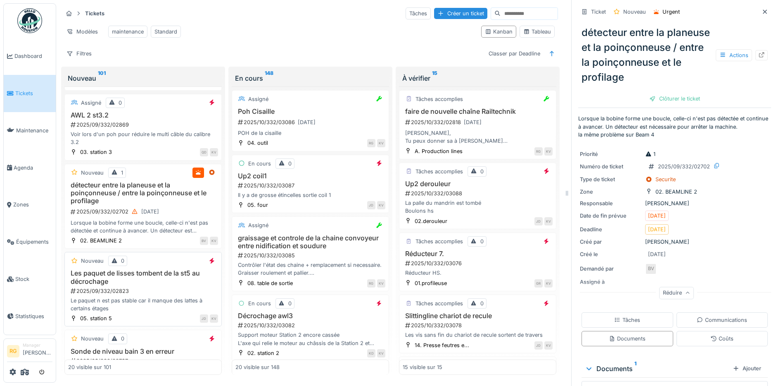
click at [155, 285] on h3 "Les paquet de lisses tombent de la st5 au décrochage" at bounding box center [143, 277] width 150 height 16
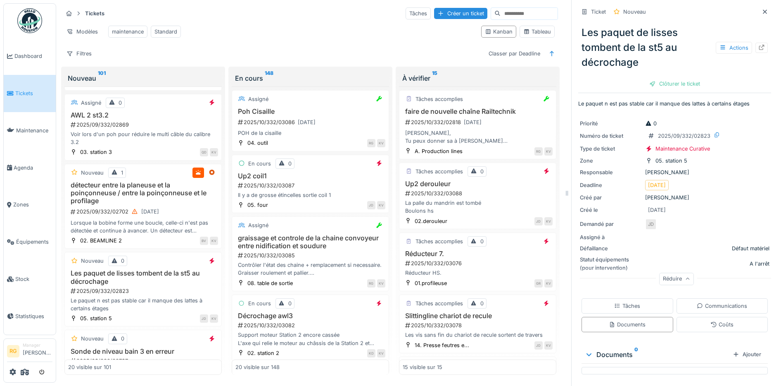
scroll to position [2, 0]
click at [620, 300] on div "Tâches" at bounding box center [627, 304] width 26 height 8
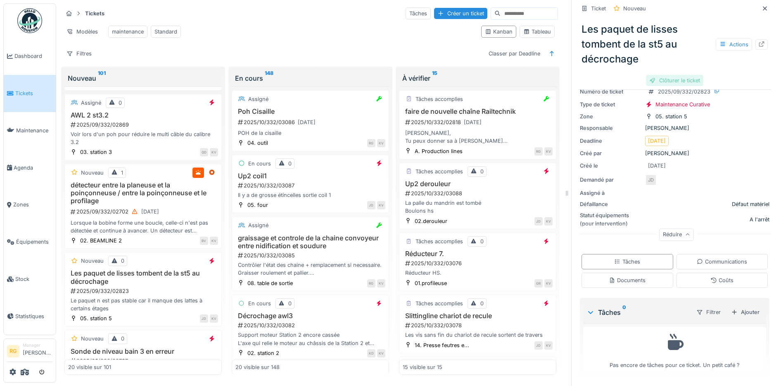
click at [669, 75] on div "Clôturer le ticket" at bounding box center [674, 80] width 57 height 11
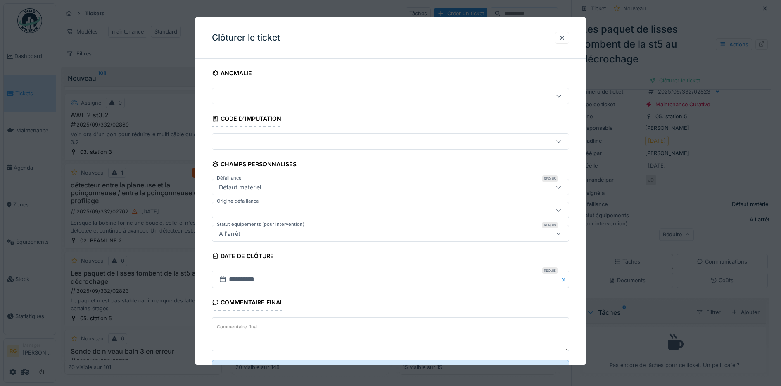
click at [270, 331] on textarea "Commentaire final" at bounding box center [391, 334] width 358 height 34
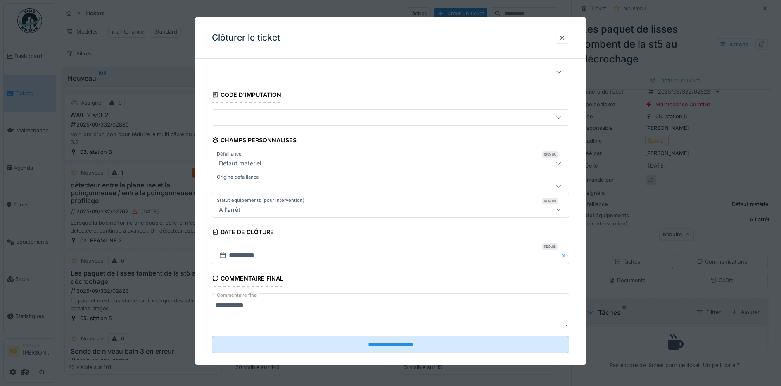
scroll to position [36, 0]
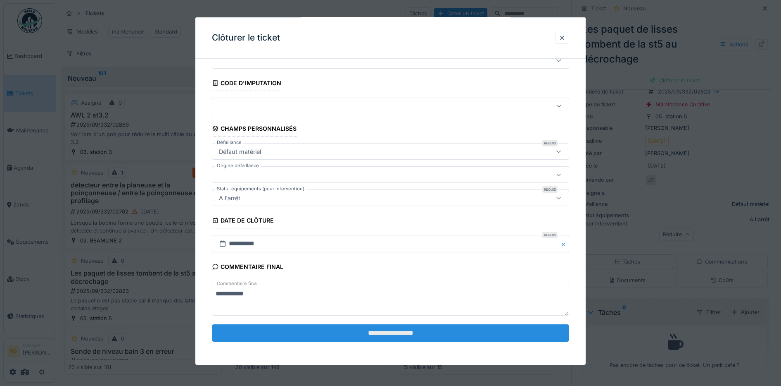
type textarea "**********"
click at [383, 329] on input "**********" at bounding box center [391, 332] width 358 height 17
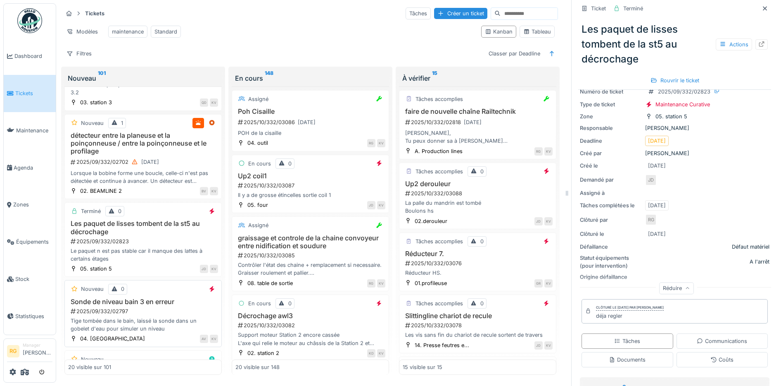
scroll to position [723, 0]
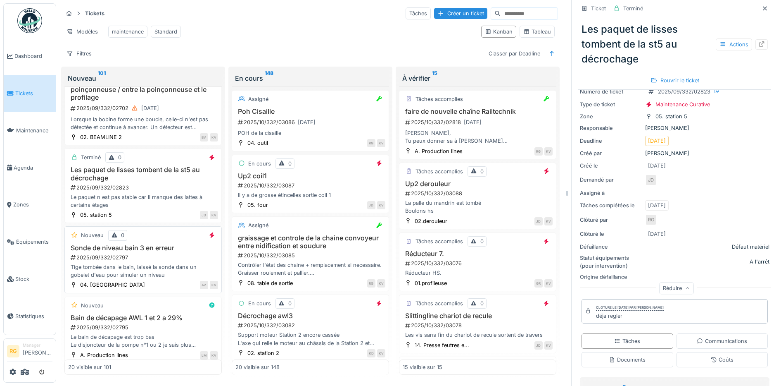
click at [162, 258] on div "2025/09/332/02797" at bounding box center [144, 257] width 148 height 8
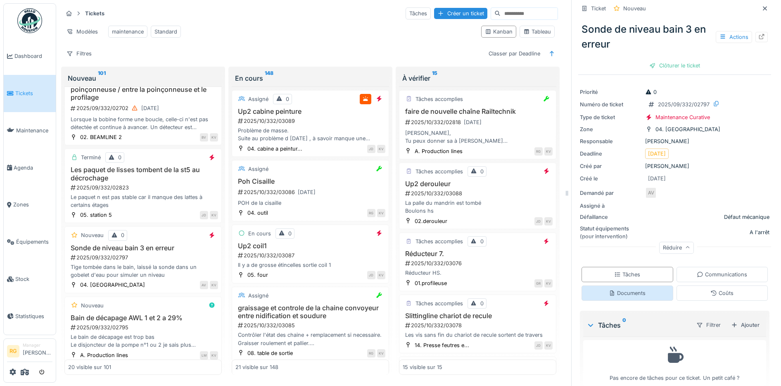
scroll to position [37, 0]
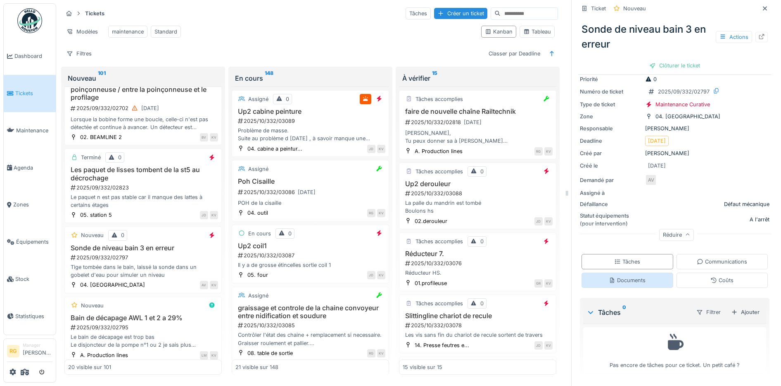
click at [634, 276] on div "Documents" at bounding box center [627, 280] width 37 height 8
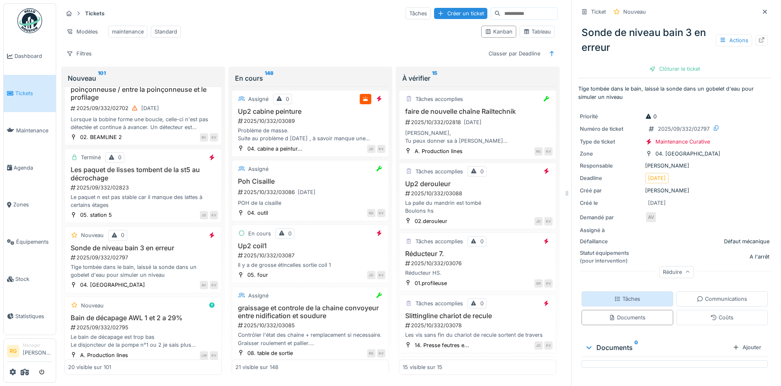
click at [629, 295] on div "Tâches" at bounding box center [627, 299] width 26 height 8
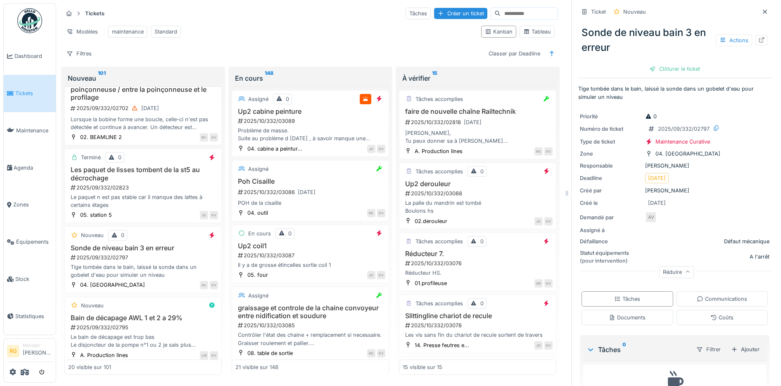
scroll to position [37, 0]
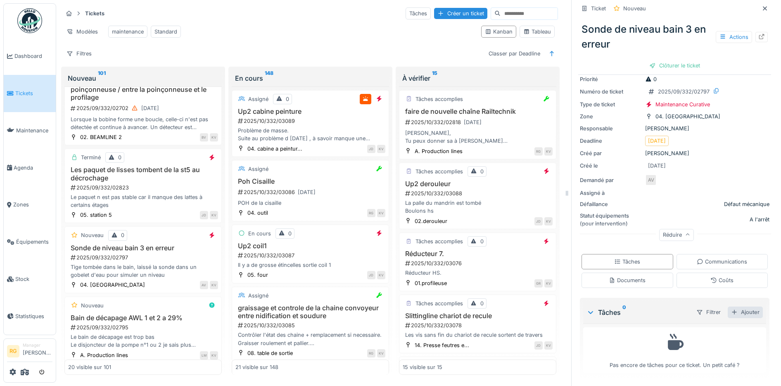
click at [741, 306] on div "Ajouter" at bounding box center [745, 311] width 35 height 11
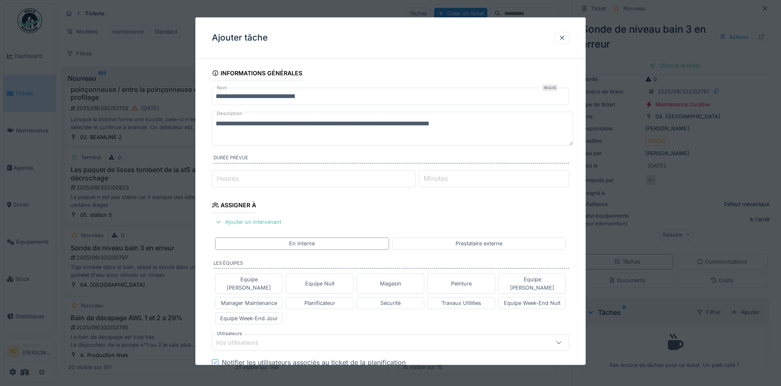
click at [494, 123] on textarea "**********" at bounding box center [393, 129] width 362 height 34
type textarea "**********"
click at [267, 279] on div "Equipe Anthony" at bounding box center [249, 283] width 60 height 16
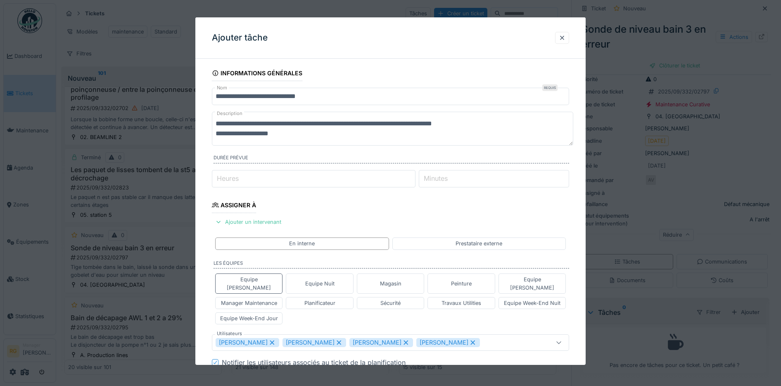
click at [343, 339] on icon at bounding box center [339, 342] width 7 height 6
click at [339, 340] on icon at bounding box center [339, 342] width 5 height 5
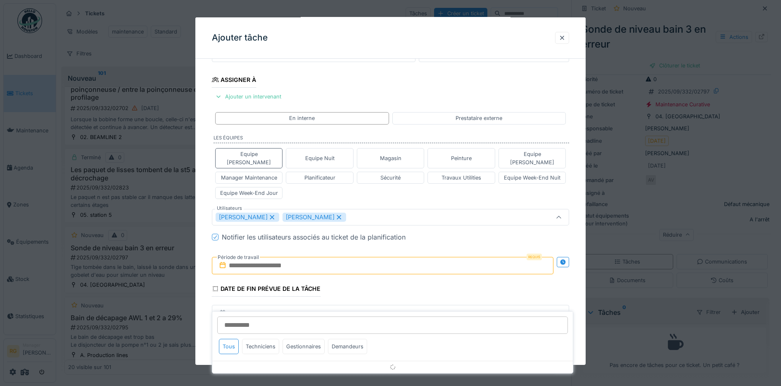
scroll to position [143, 0]
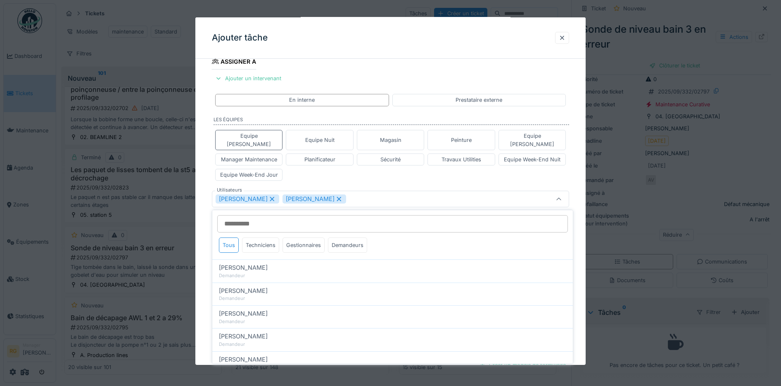
click at [338, 197] on icon at bounding box center [339, 199] width 5 height 5
type input "****"
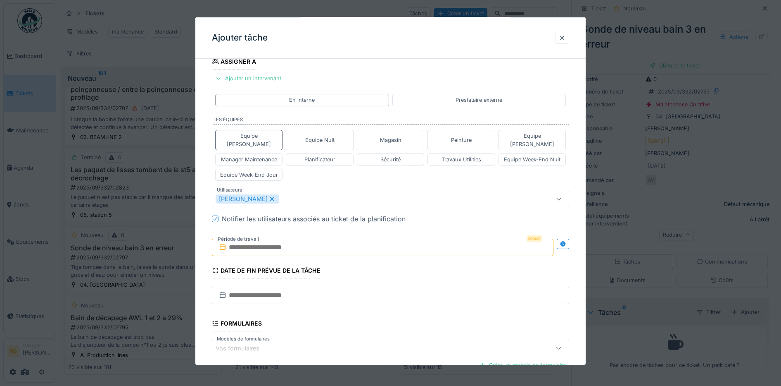
click at [242, 242] on input "text" at bounding box center [383, 246] width 342 height 17
click at [370, 322] on div "15" at bounding box center [371, 328] width 11 height 12
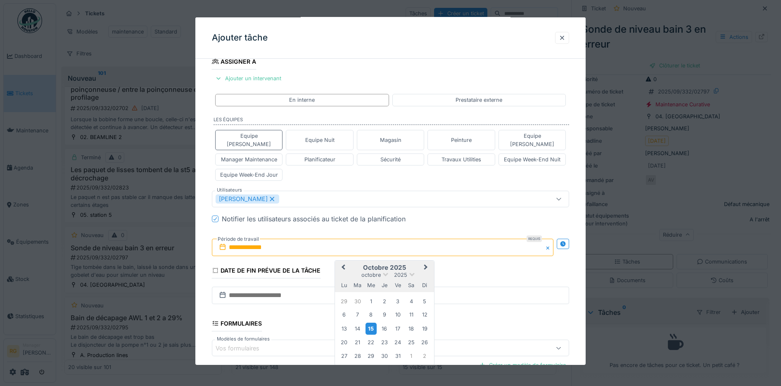
click at [370, 322] on div "15" at bounding box center [371, 328] width 11 height 12
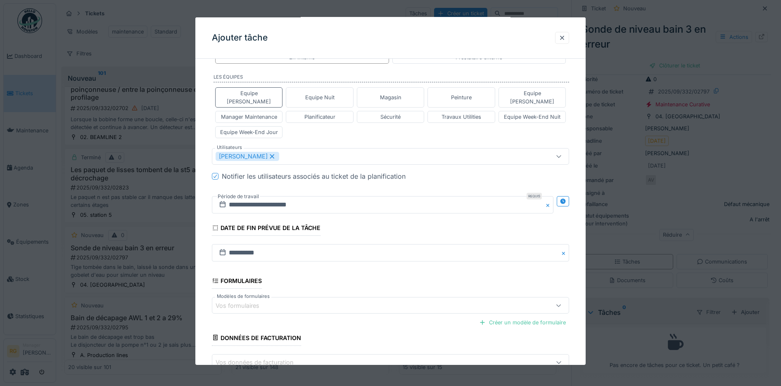
scroll to position [231, 0]
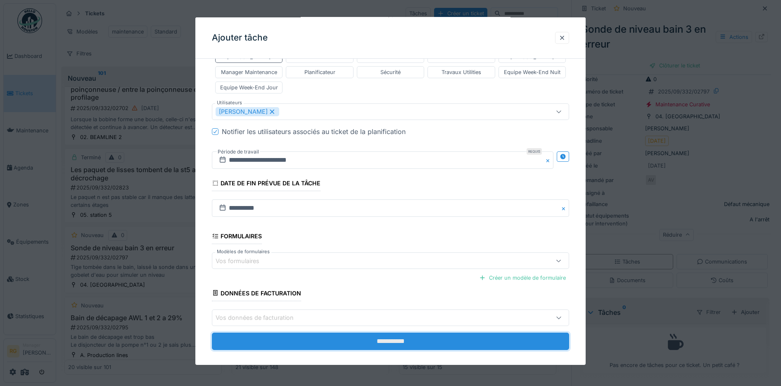
click at [414, 333] on input "**********" at bounding box center [391, 340] width 358 height 17
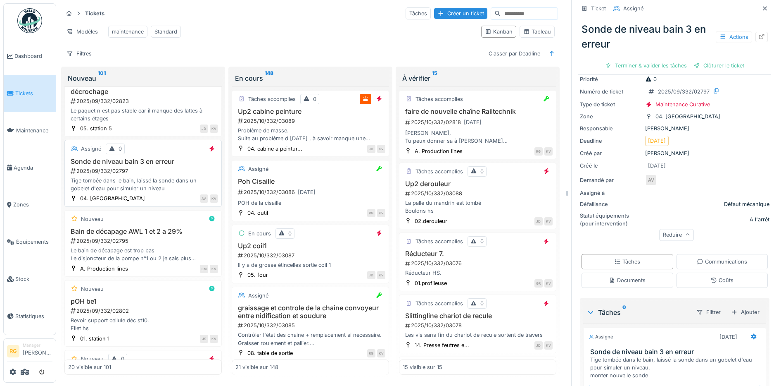
scroll to position [826, 0]
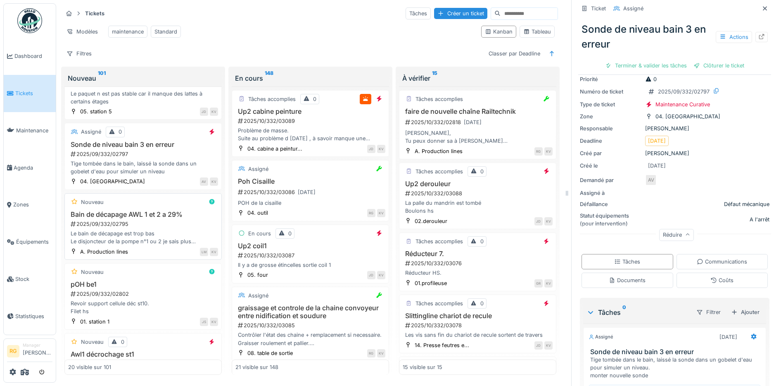
click at [170, 227] on div "2025/09/332/02795" at bounding box center [144, 224] width 148 height 8
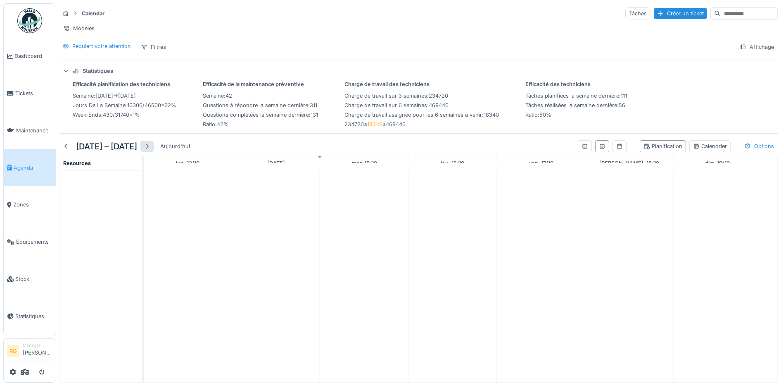
click at [150, 150] on div at bounding box center [147, 146] width 7 height 8
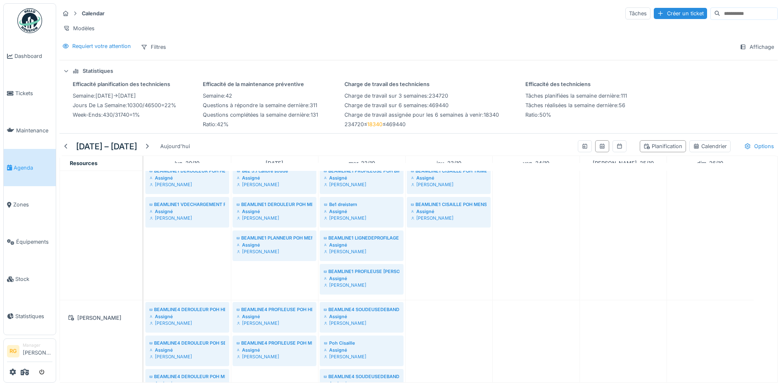
scroll to position [1085, 0]
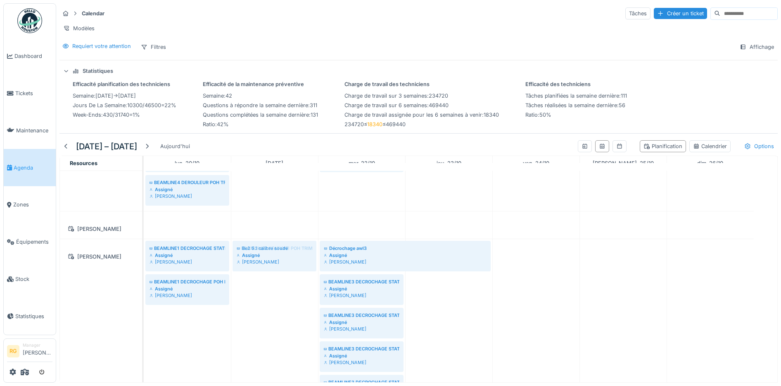
drag, startPoint x: 274, startPoint y: 217, endPoint x: 271, endPoint y: 286, distance: 69.5
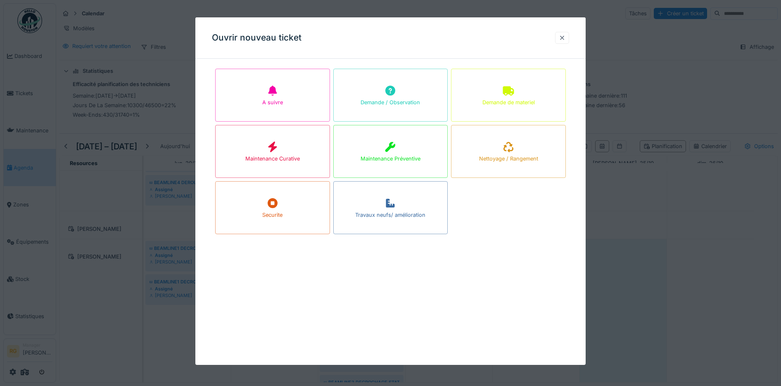
click at [566, 37] on div at bounding box center [562, 38] width 7 height 8
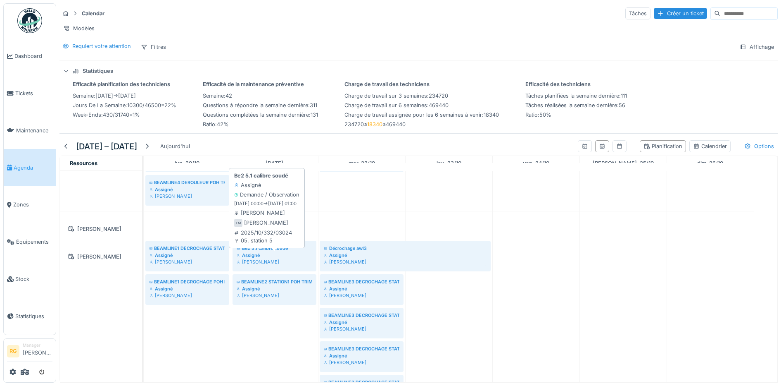
click at [268, 260] on div "Jeremy Six" at bounding box center [275, 261] width 76 height 7
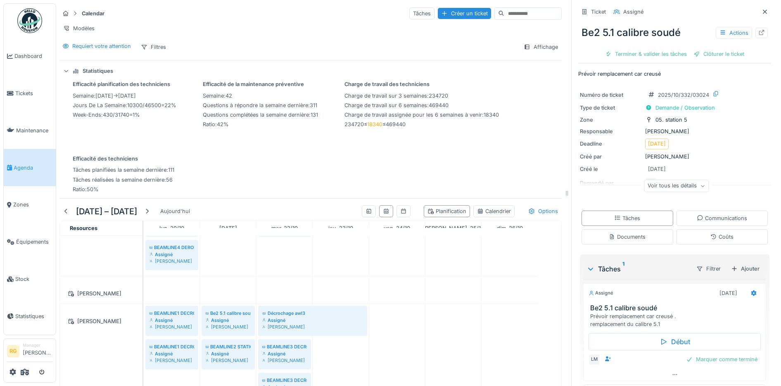
click at [700, 184] on icon at bounding box center [702, 186] width 5 height 4
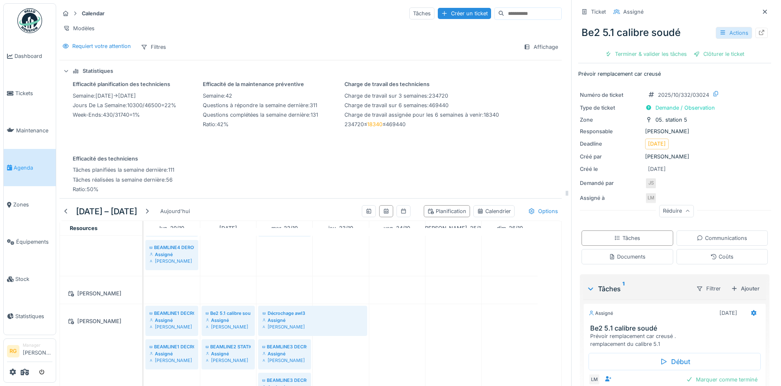
click at [720, 27] on div "Actions" at bounding box center [734, 33] width 36 height 12
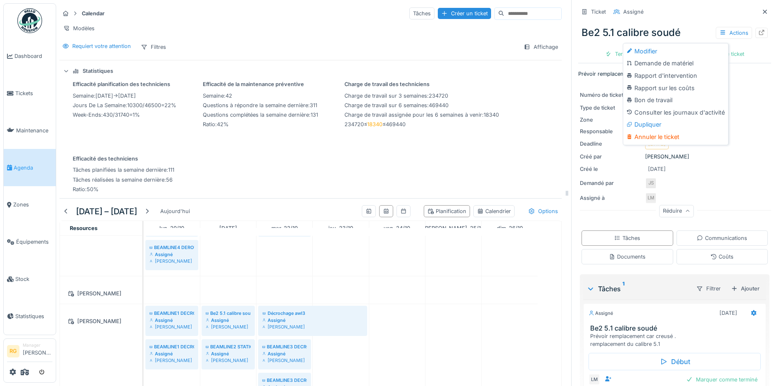
click at [712, 152] on div "Créé par Jeremy Six" at bounding box center [675, 156] width 190 height 8
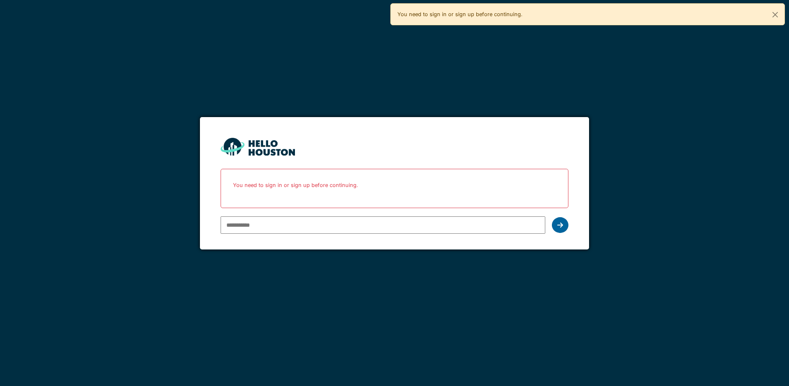
type input "**********"
click at [562, 222] on icon at bounding box center [560, 224] width 6 height 7
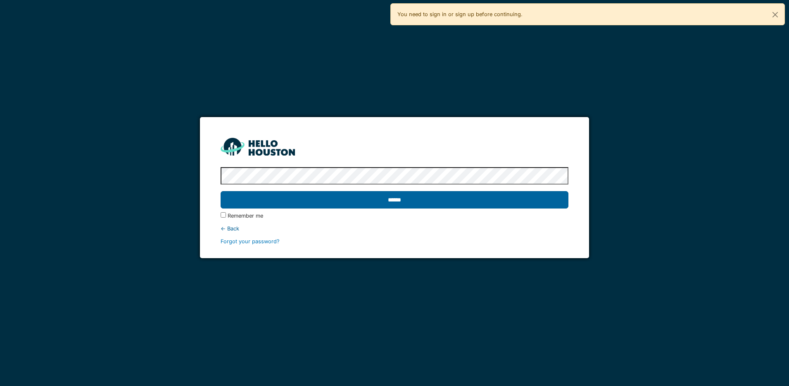
click at [451, 198] on input "******" at bounding box center [395, 199] width 348 height 17
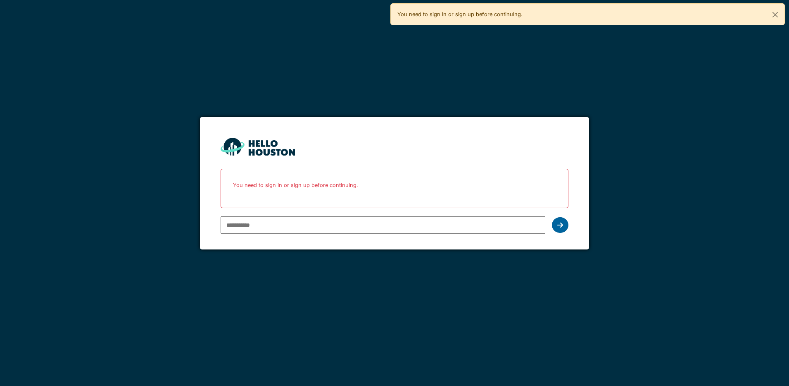
type input "**********"
click at [561, 223] on icon at bounding box center [560, 224] width 6 height 7
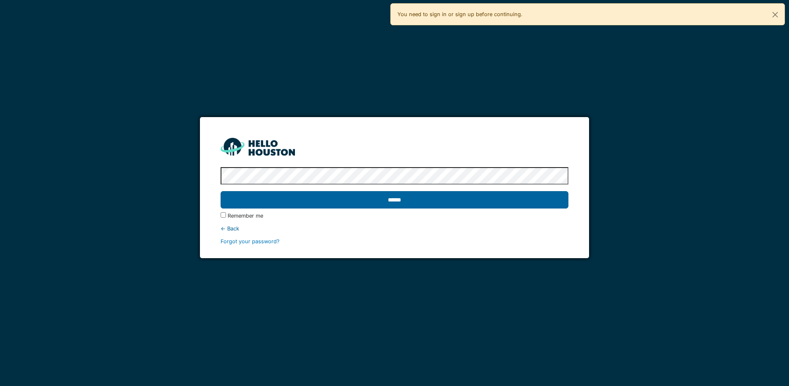
click at [485, 197] on input "******" at bounding box center [395, 199] width 348 height 17
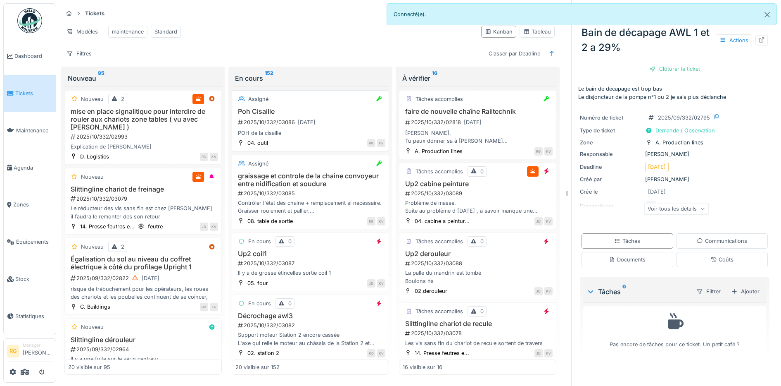
click at [309, 137] on div "POH de la cisaille" at bounding box center [311, 133] width 150 height 8
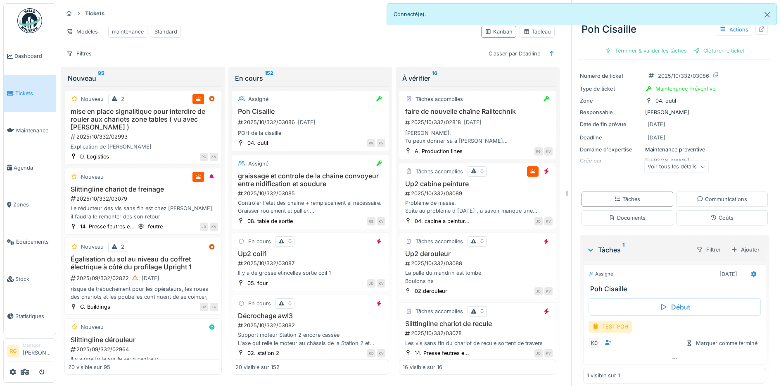
scroll to position [27, 0]
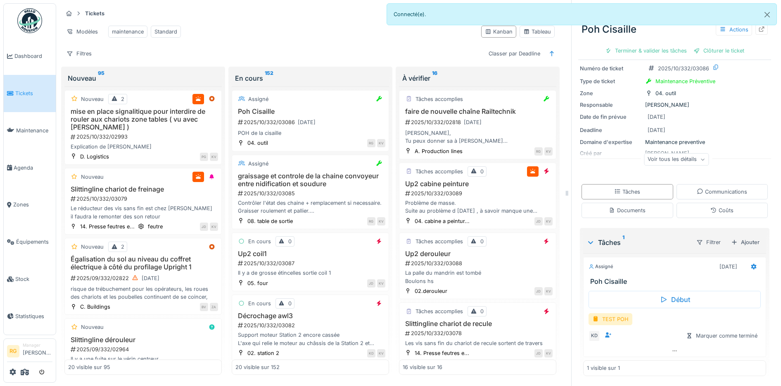
click at [700, 159] on icon at bounding box center [702, 159] width 5 height 4
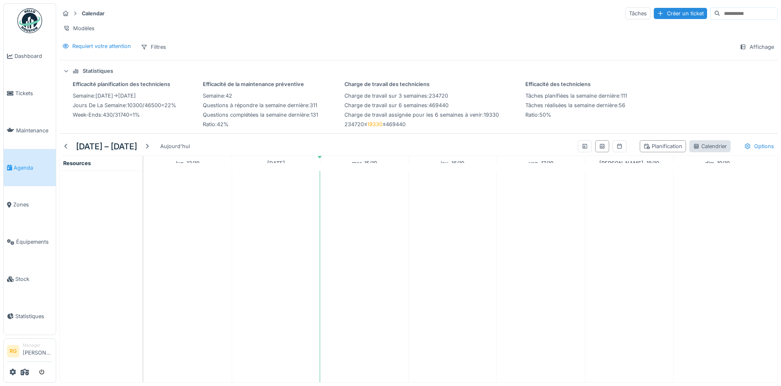
click at [693, 150] on div "Calendrier" at bounding box center [710, 146] width 34 height 8
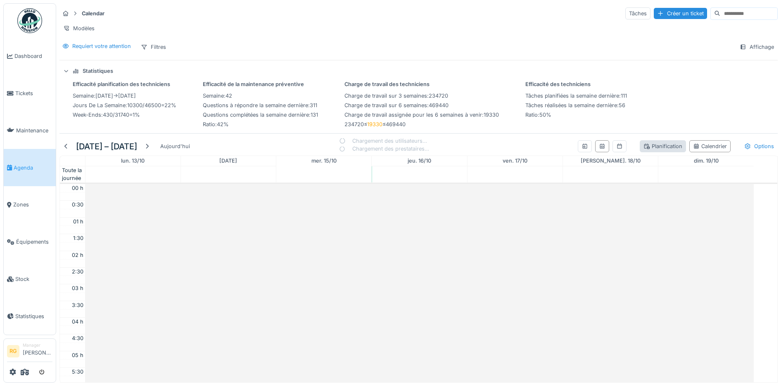
scroll to position [200, 0]
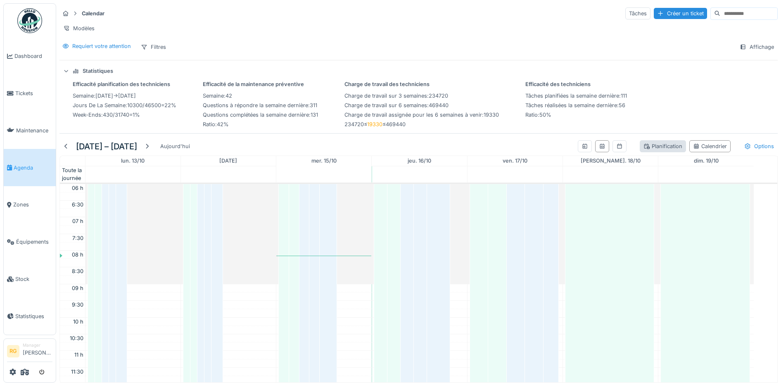
click at [650, 150] on div "Planification" at bounding box center [663, 146] width 39 height 8
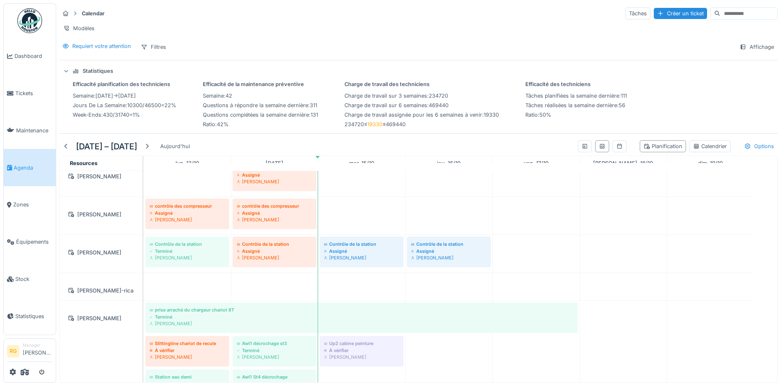
scroll to position [362, 0]
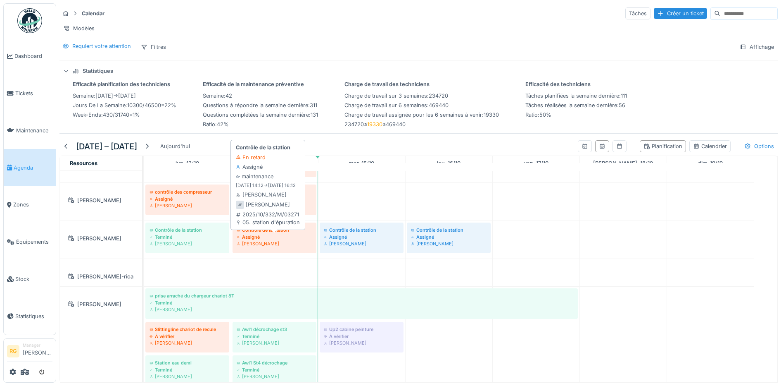
click at [278, 240] on div "Assigné" at bounding box center [275, 236] width 76 height 7
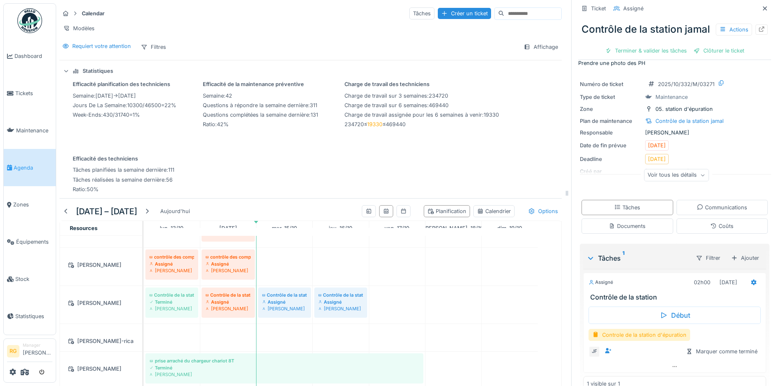
scroll to position [42, 0]
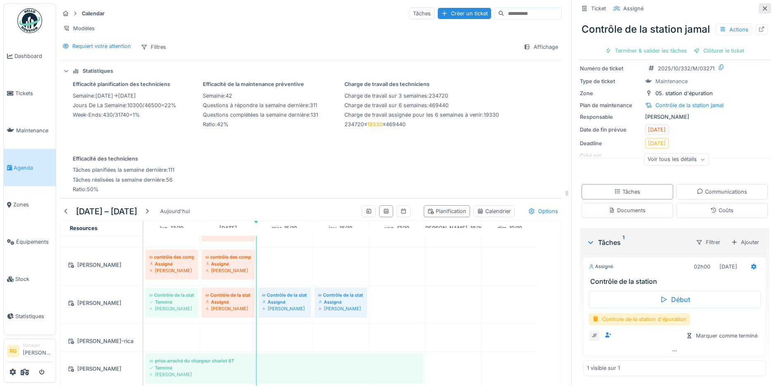
click at [762, 6] on icon at bounding box center [765, 8] width 7 height 5
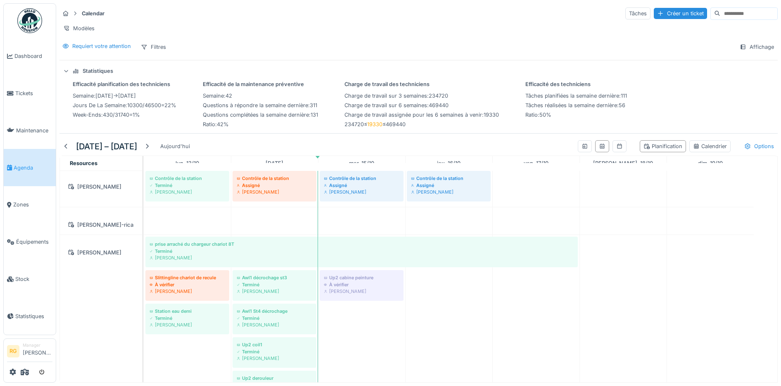
scroll to position [465, 0]
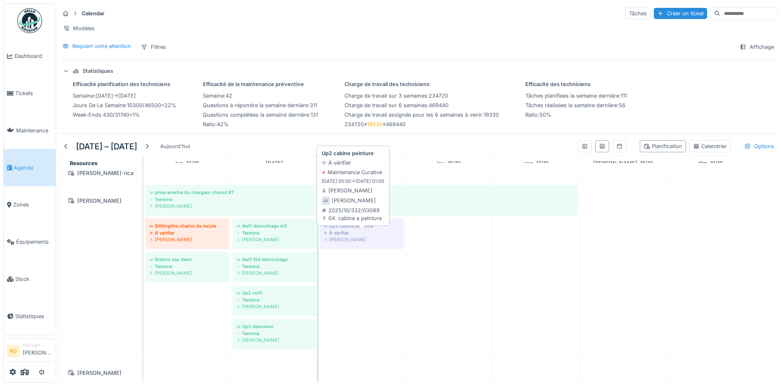
click at [362, 236] on div "À vérifier" at bounding box center [362, 232] width 76 height 7
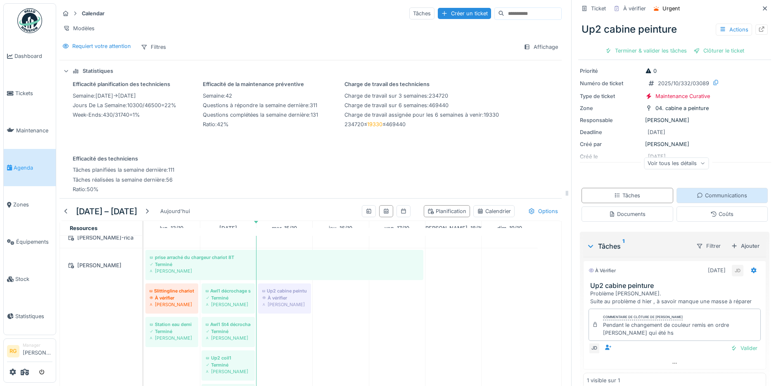
scroll to position [44, 0]
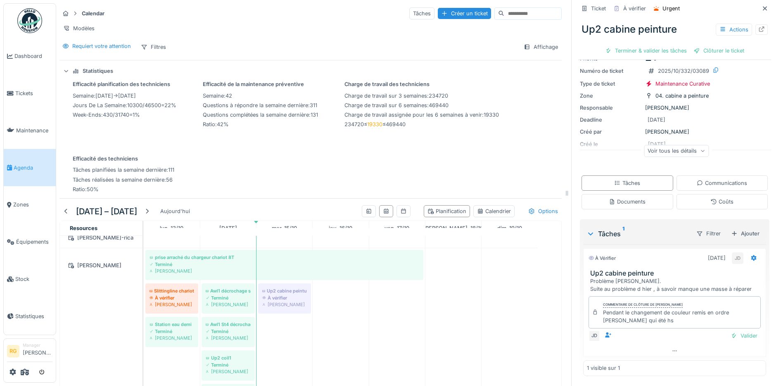
click at [700, 152] on icon at bounding box center [702, 151] width 5 height 4
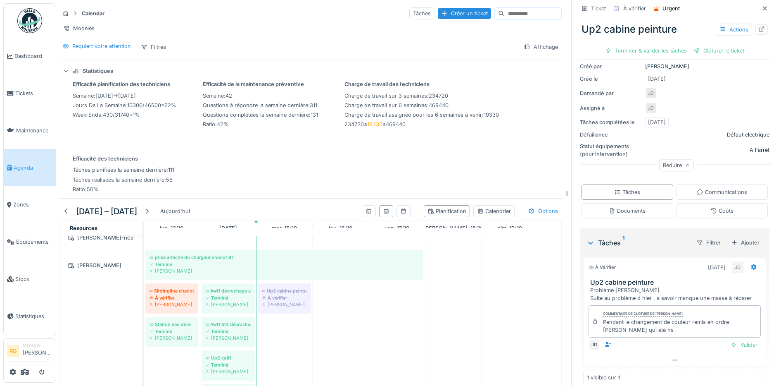
scroll to position [0, 0]
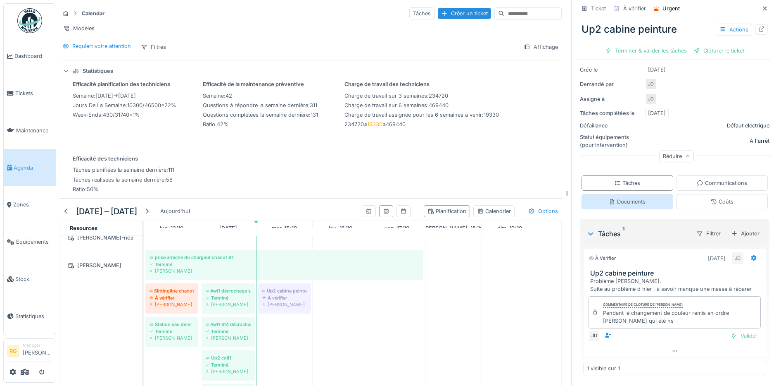
click at [615, 200] on div "Documents" at bounding box center [627, 202] width 37 height 8
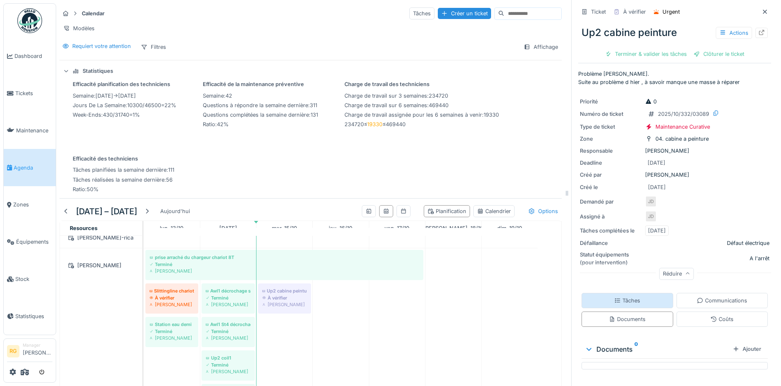
click at [619, 296] on div "Tâches" at bounding box center [627, 300] width 26 height 8
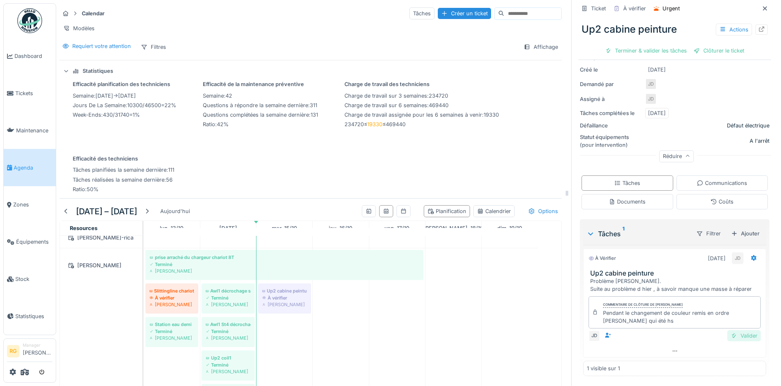
click at [731, 330] on div "Valider" at bounding box center [744, 335] width 33 height 11
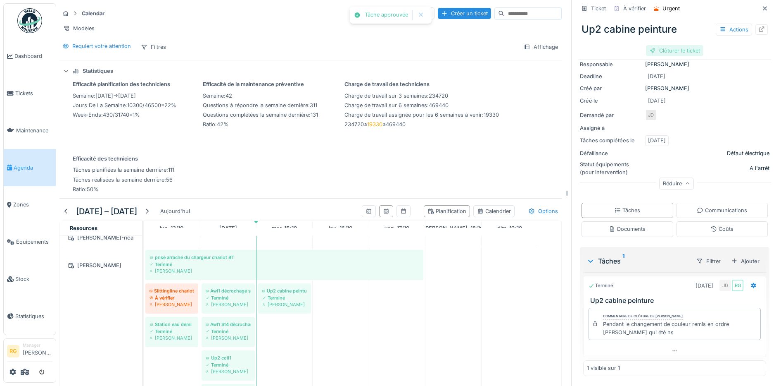
click at [672, 45] on div "Clôturer le ticket" at bounding box center [674, 50] width 57 height 11
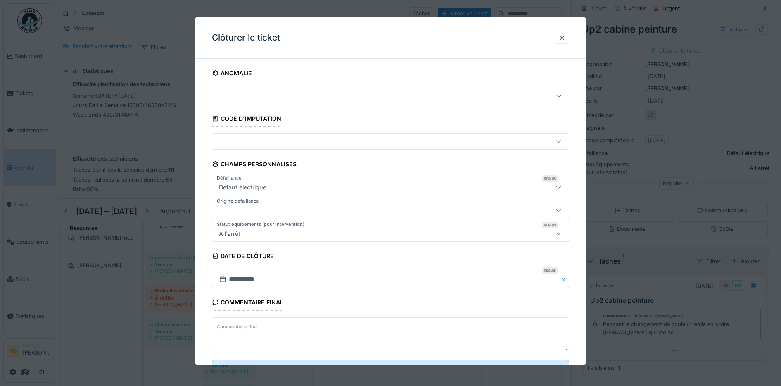
click at [325, 330] on textarea "Commentaire final" at bounding box center [391, 334] width 358 height 34
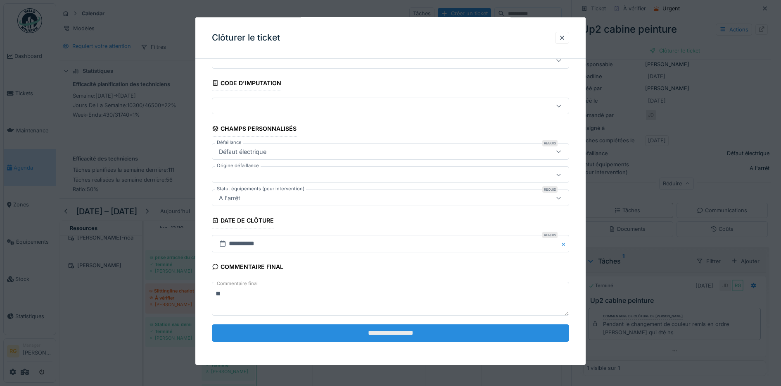
type textarea "**"
click at [396, 333] on input "**********" at bounding box center [391, 332] width 358 height 17
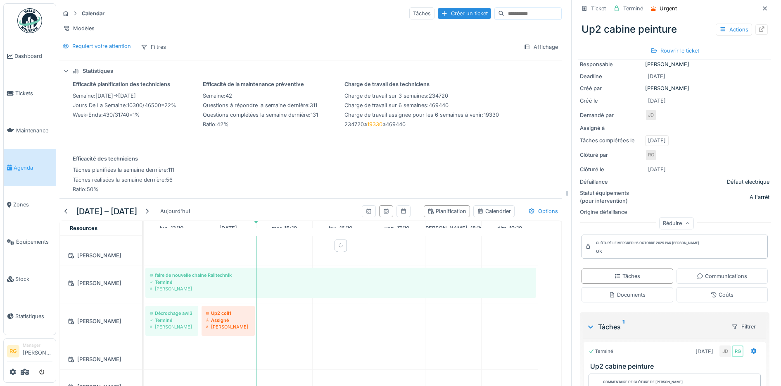
scroll to position [671, 0]
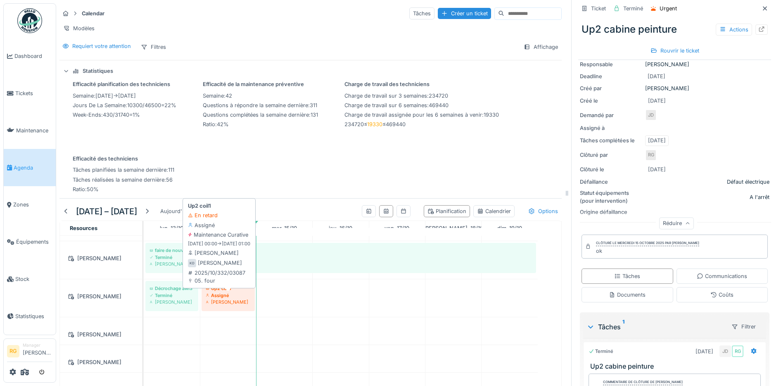
click at [222, 295] on div "Assigné" at bounding box center [228, 295] width 45 height 7
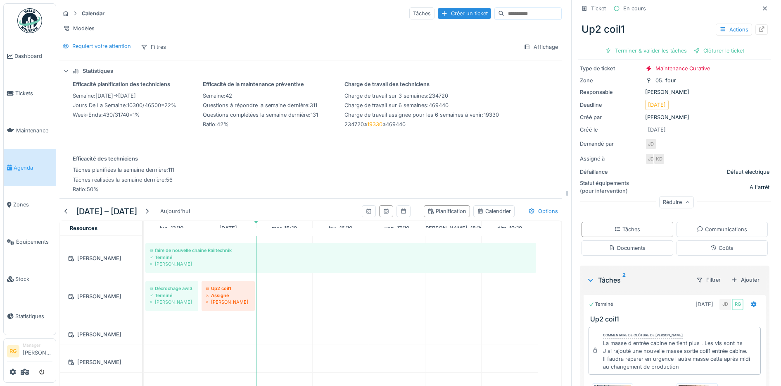
scroll to position [258, 0]
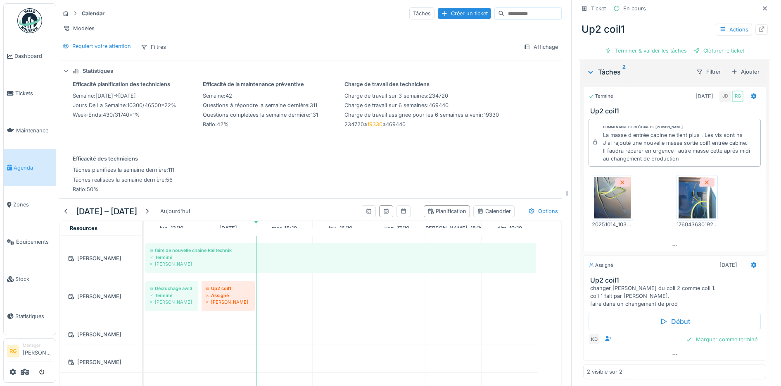
click at [605, 189] on img at bounding box center [612, 197] width 37 height 41
click at [687, 192] on img at bounding box center [697, 197] width 37 height 41
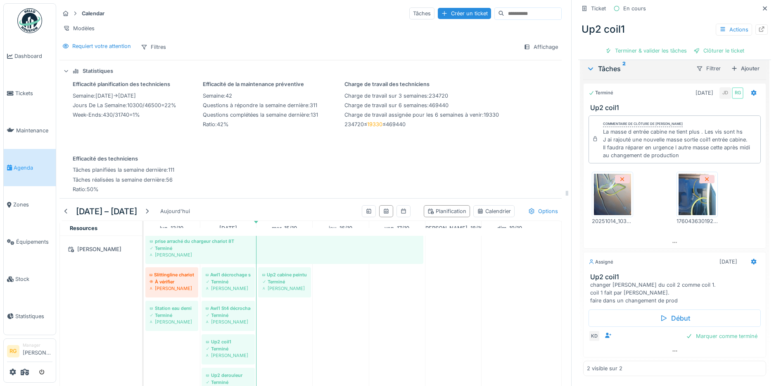
scroll to position [465, 0]
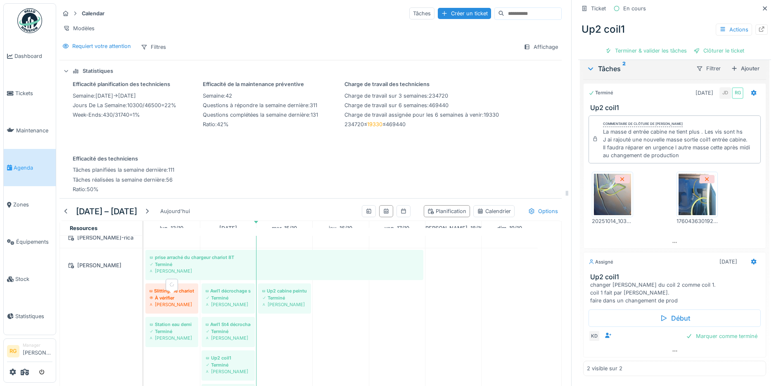
click at [183, 301] on div "À vérifier" at bounding box center [172, 297] width 45 height 7
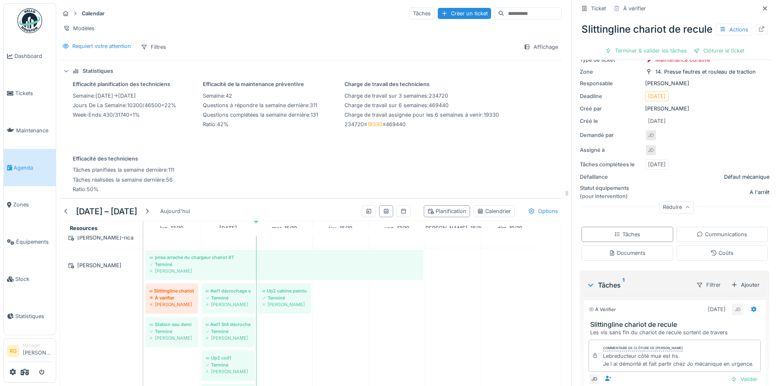
scroll to position [125, 0]
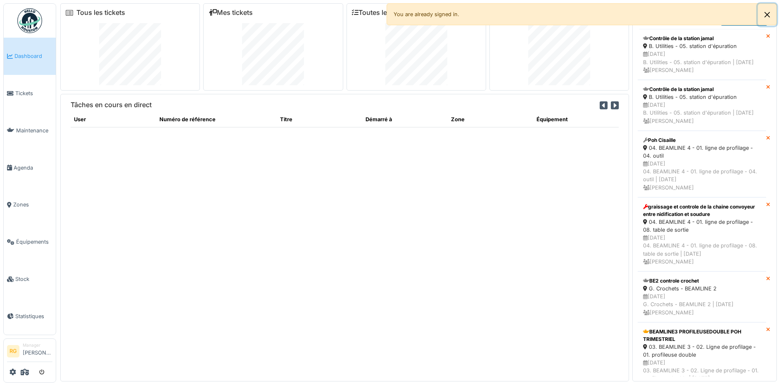
click at [767, 15] on button "Close" at bounding box center [767, 15] width 19 height 22
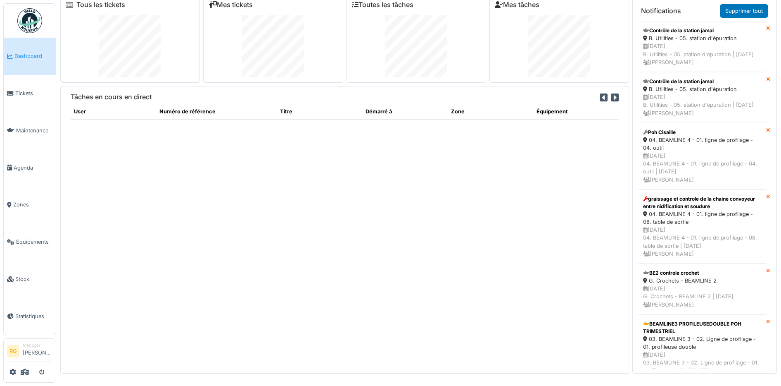
scroll to position [9, 0]
